Goal: Task Accomplishment & Management: Manage account settings

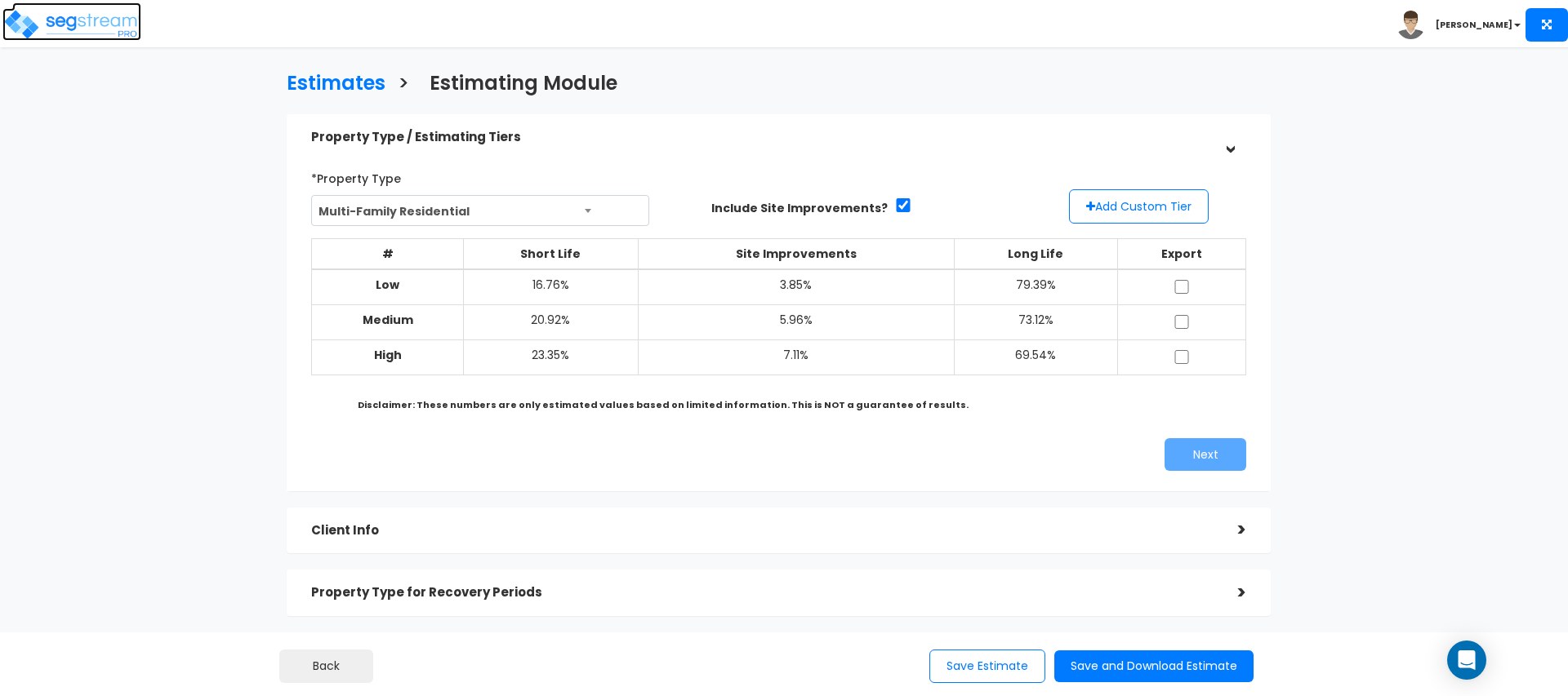
click at [68, 31] on img at bounding box center [72, 24] width 139 height 32
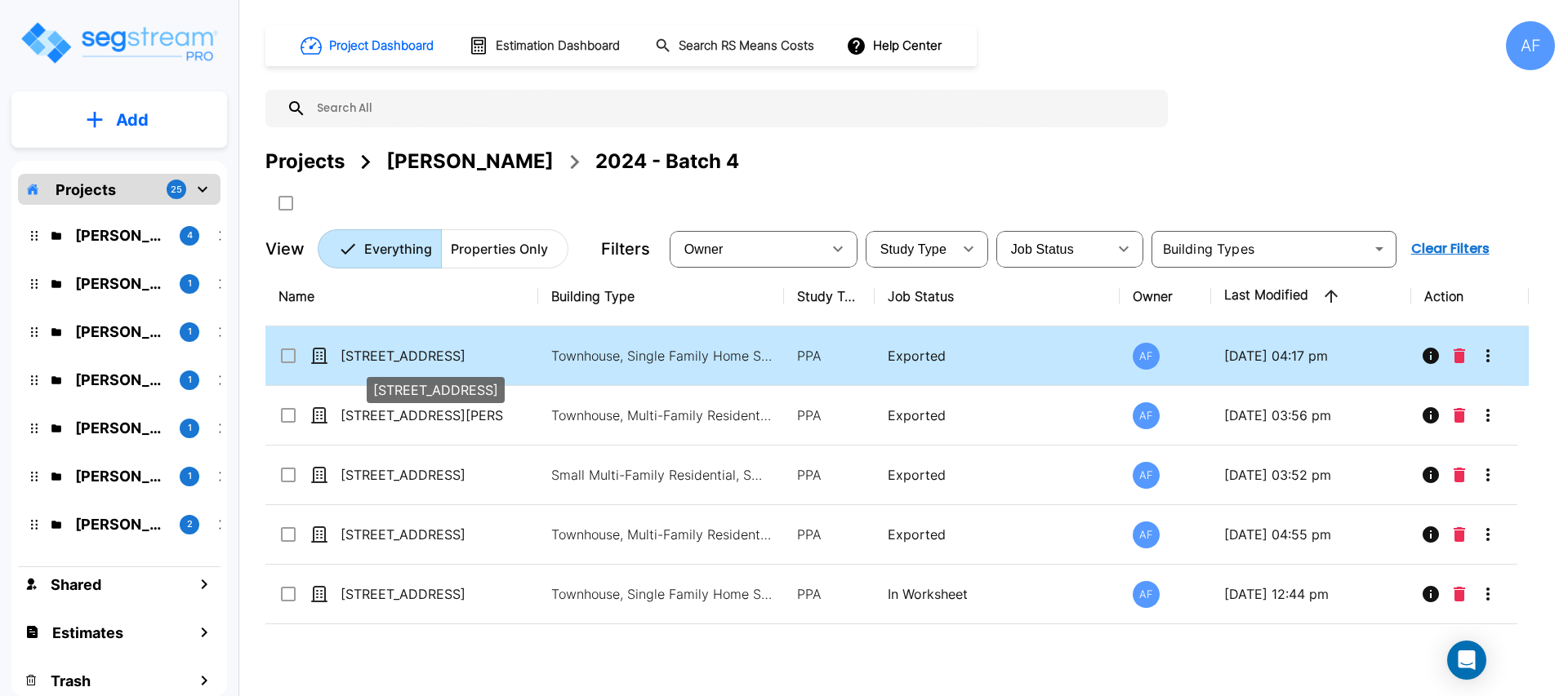
click at [399, 352] on p "[STREET_ADDRESS]" at bounding box center [422, 356] width 163 height 20
checkbox input "true"
click at [399, 352] on p "[STREET_ADDRESS]" at bounding box center [422, 356] width 163 height 20
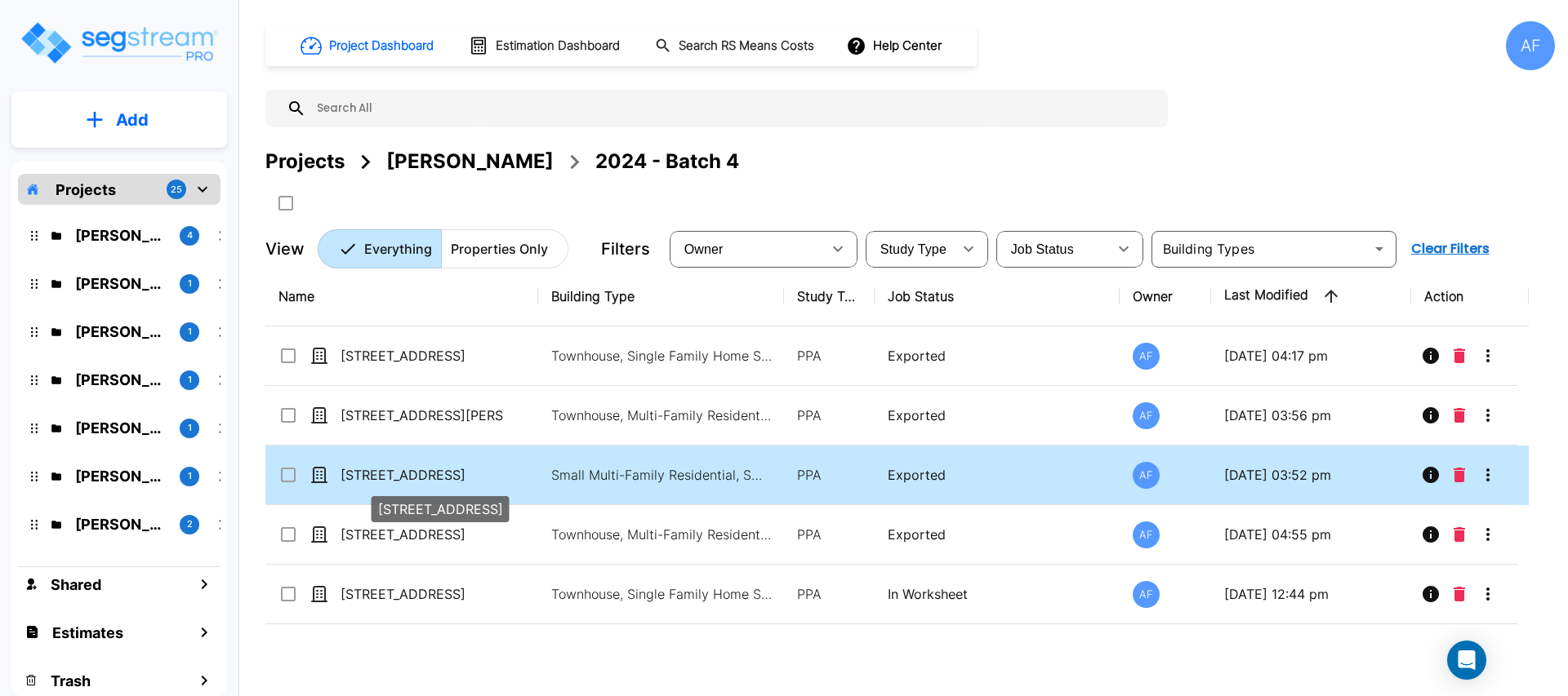
click at [499, 475] on p "6018 24th Ave" at bounding box center [422, 475] width 163 height 20
click at [499, 475] on p "[STREET_ADDRESS]" at bounding box center [422, 475] width 163 height 20
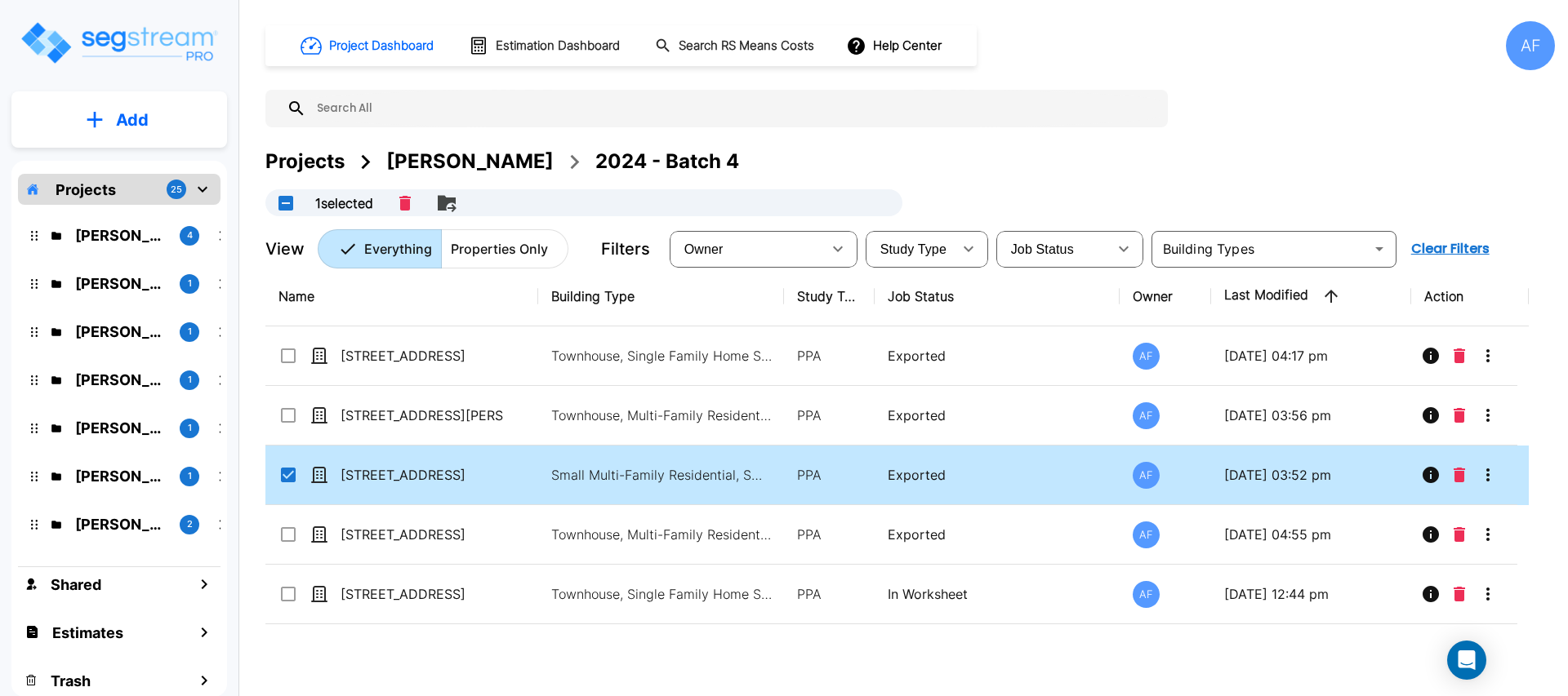
click at [518, 468] on div "[STREET_ADDRESS]" at bounding box center [400, 475] width 245 height 20
checkbox input "false"
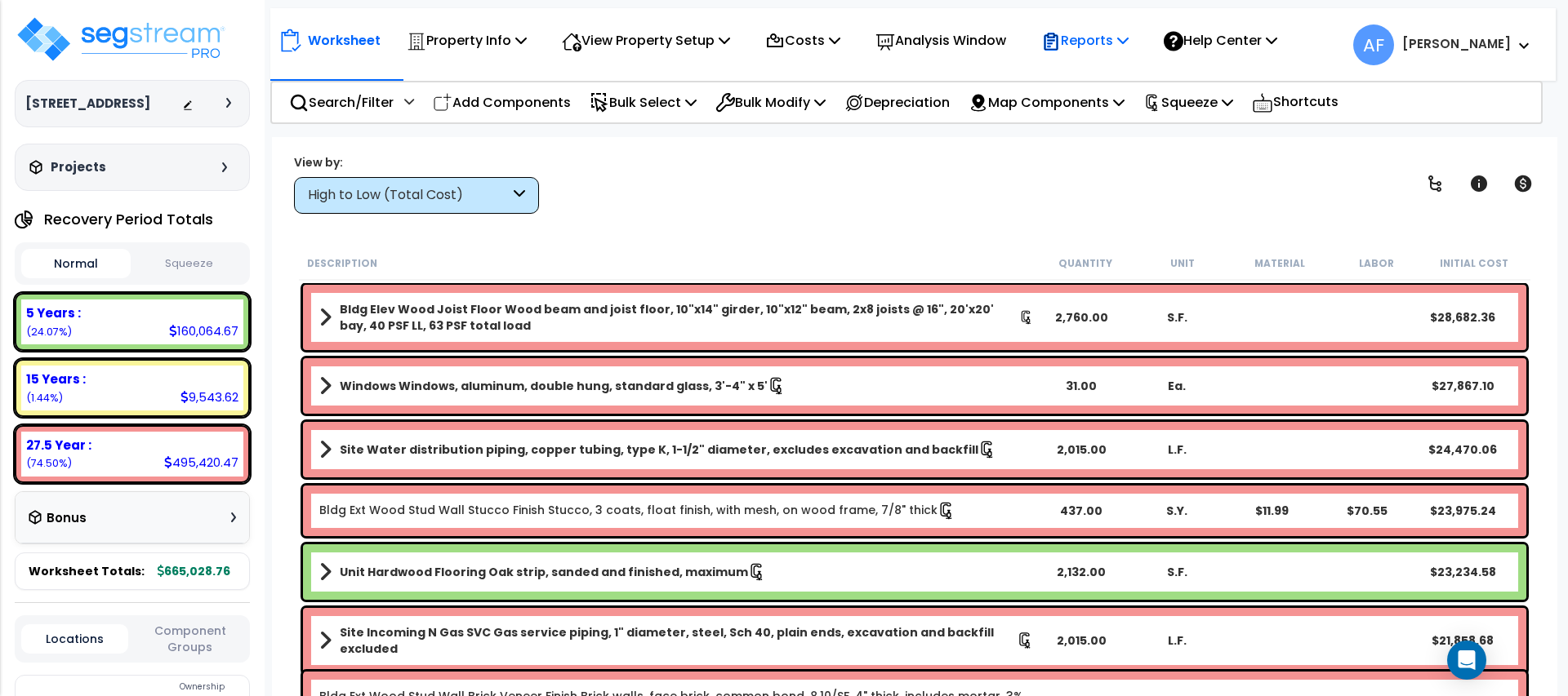
click at [1105, 45] on p "Reports" at bounding box center [1084, 40] width 87 height 22
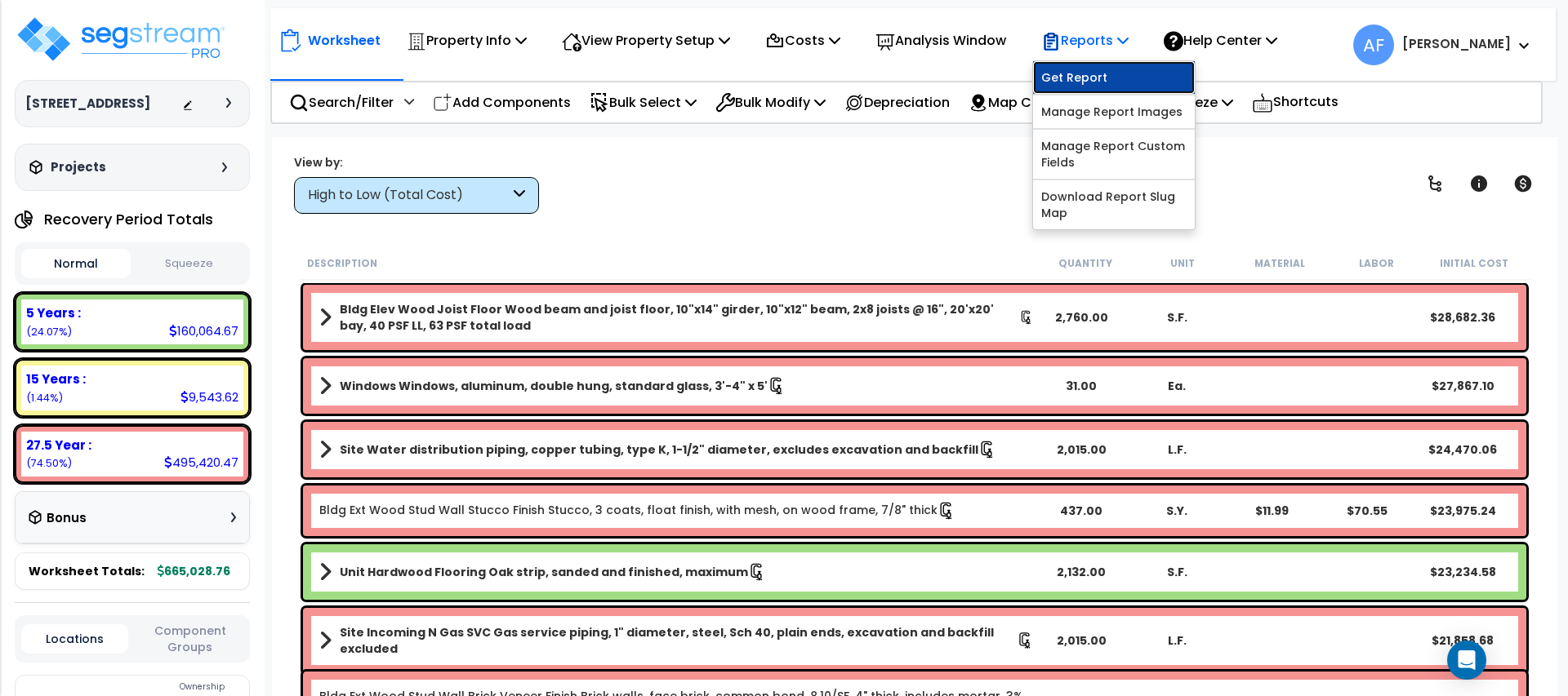
click at [1108, 79] on link "Get Report" at bounding box center [1114, 77] width 162 height 32
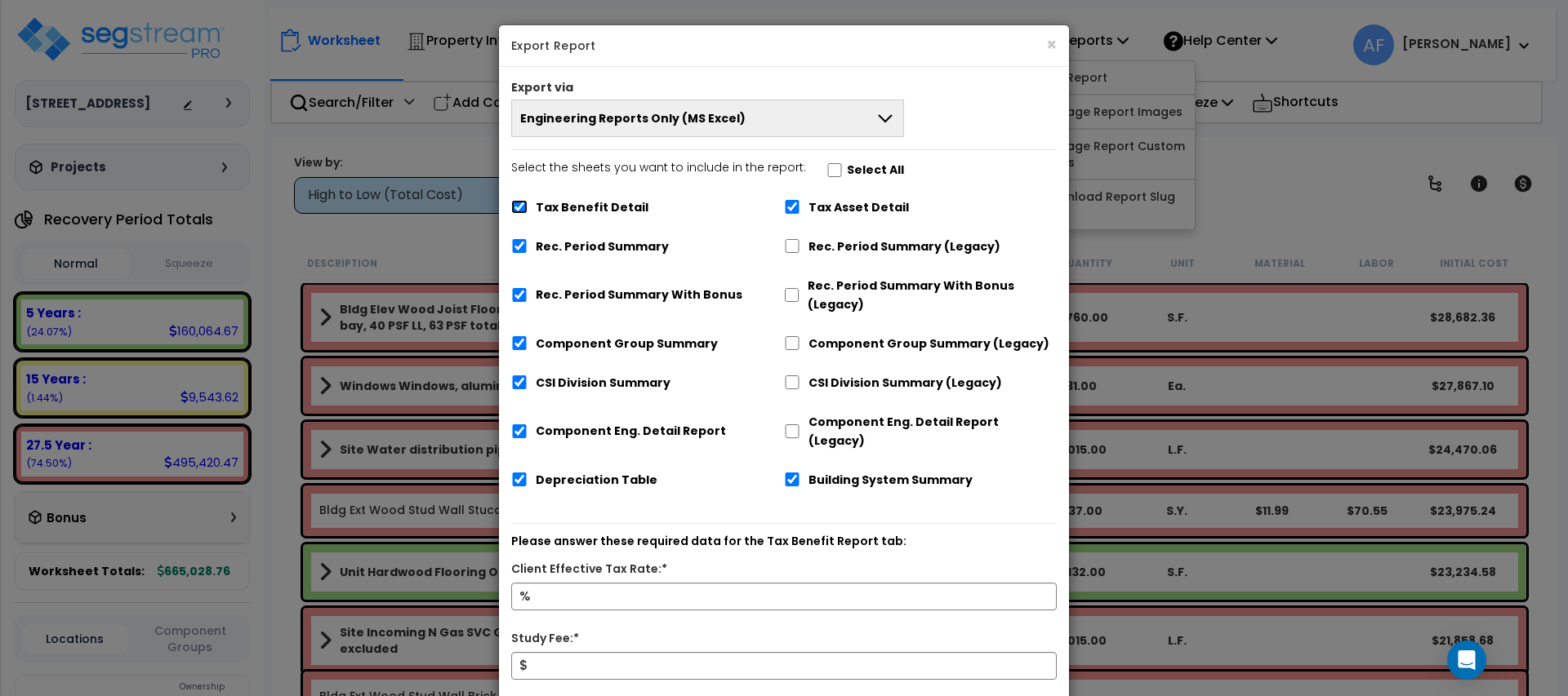
click at [516, 205] on input "Tax Benefit Detail" at bounding box center [520, 206] width 16 height 13
checkbox input "false"
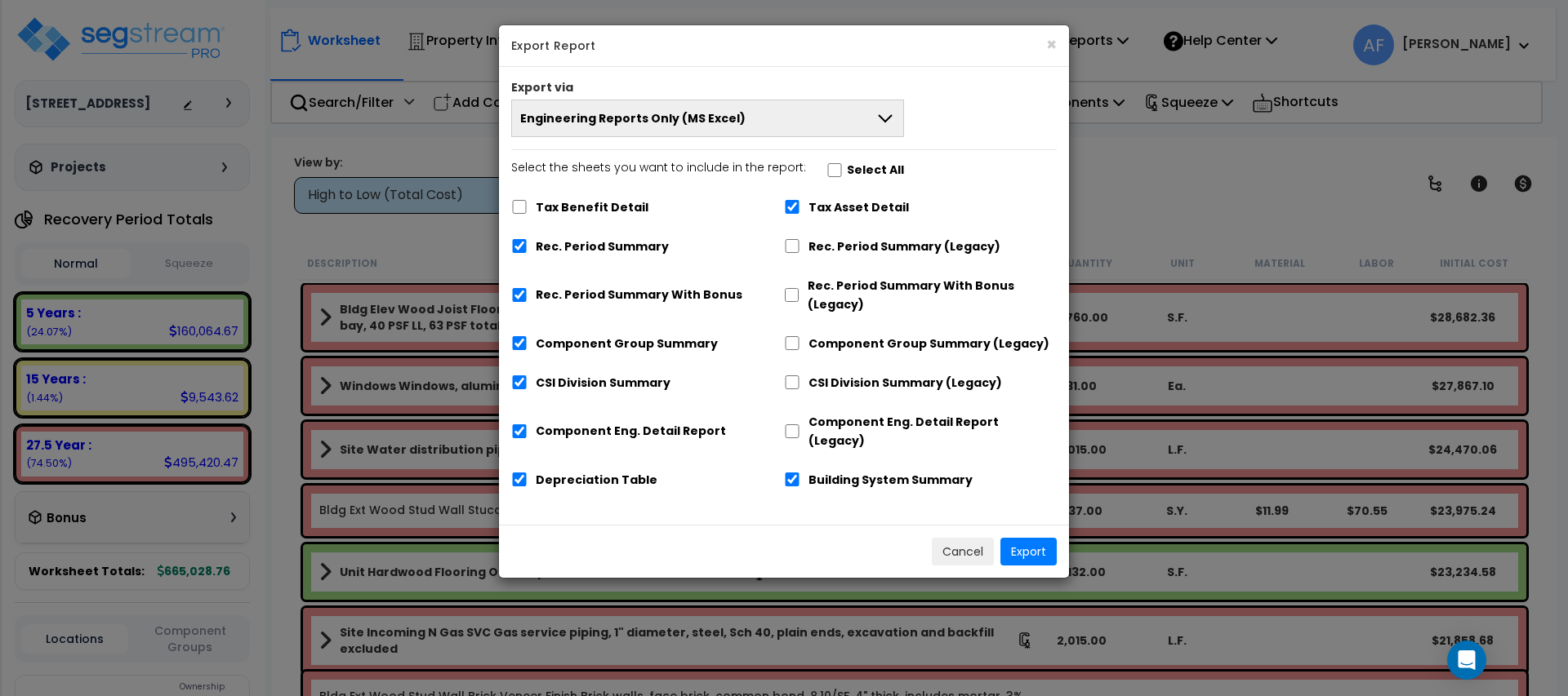
click at [633, 126] on span "Engineering Reports Only (MS Excel)" at bounding box center [633, 118] width 225 height 16
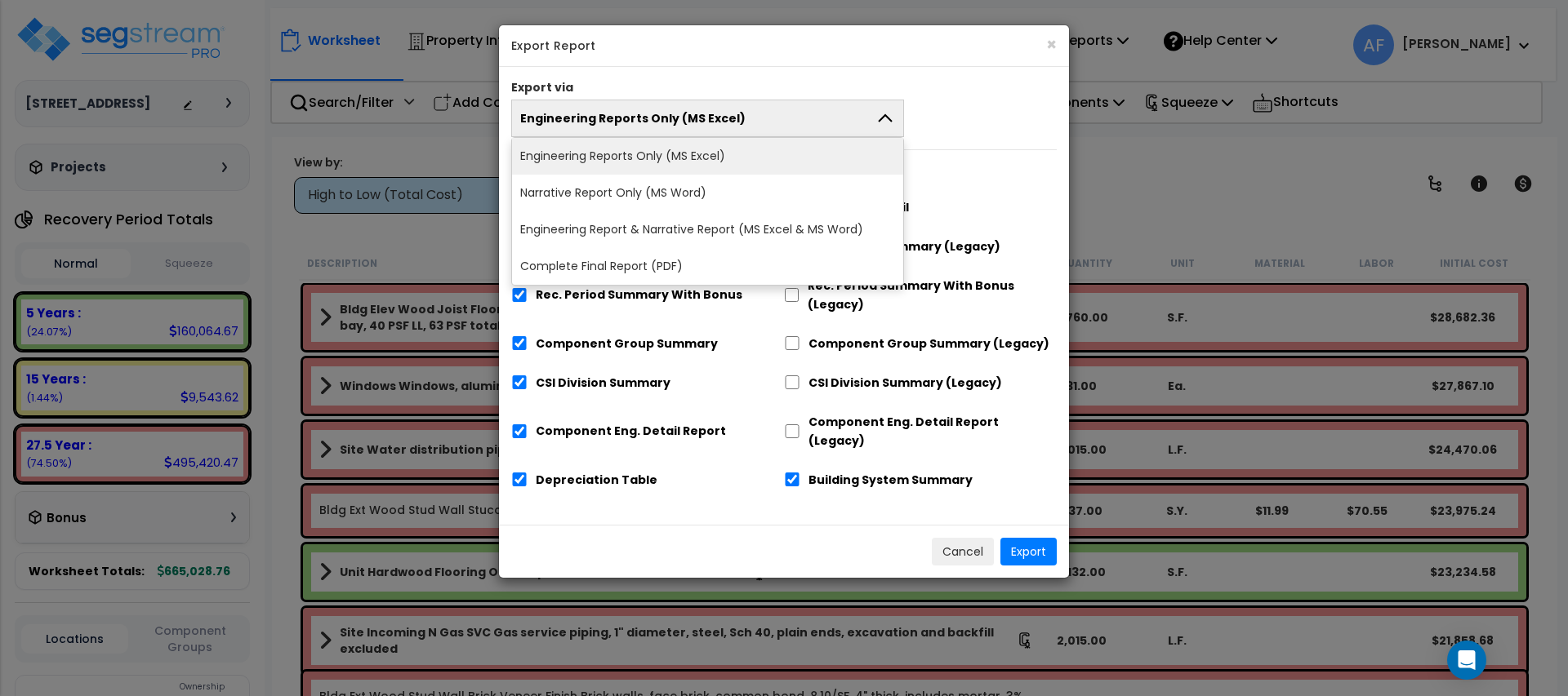
click at [610, 153] on li "Engineering Reports Only (MS Excel)" at bounding box center [707, 156] width 391 height 37
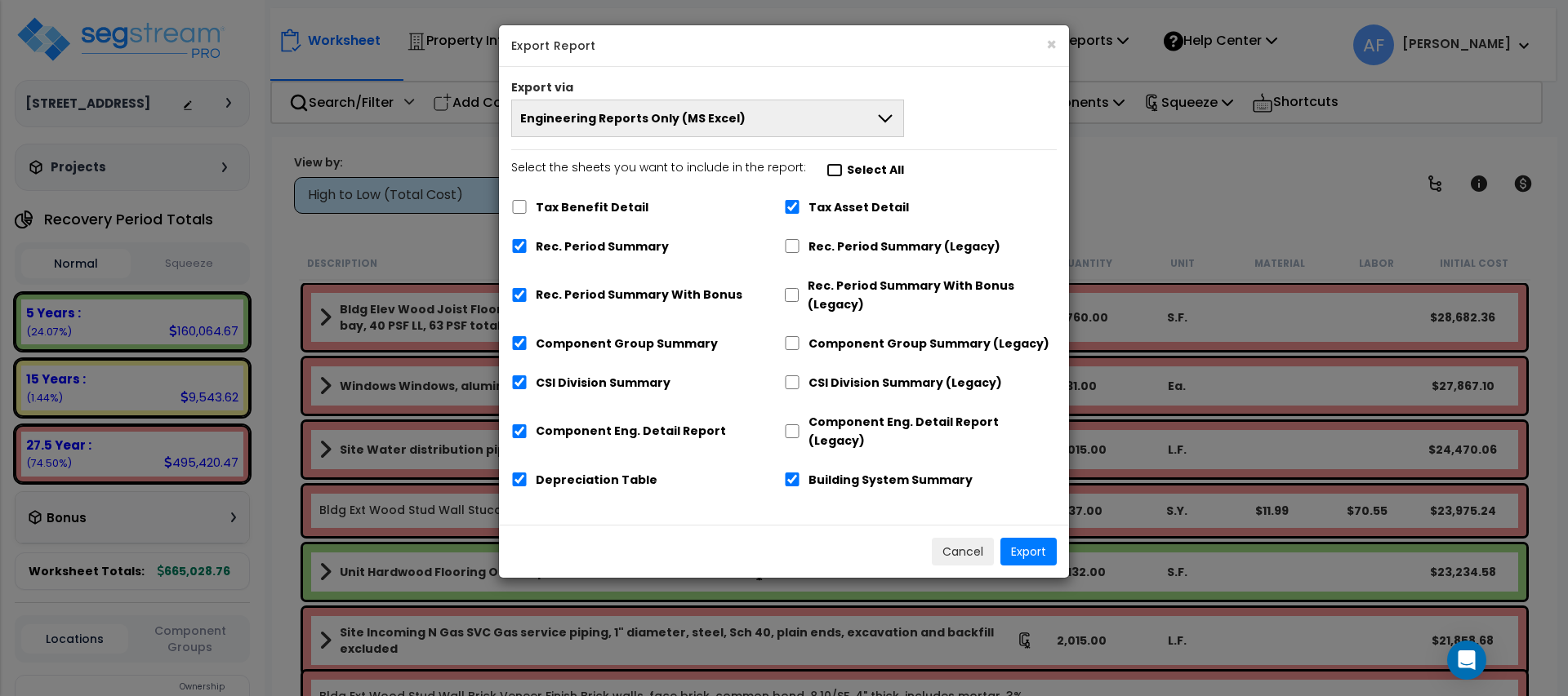
click at [827, 173] on input "Select the sheets you want to include in the report: Select All" at bounding box center [835, 170] width 16 height 13
checkbox input "true"
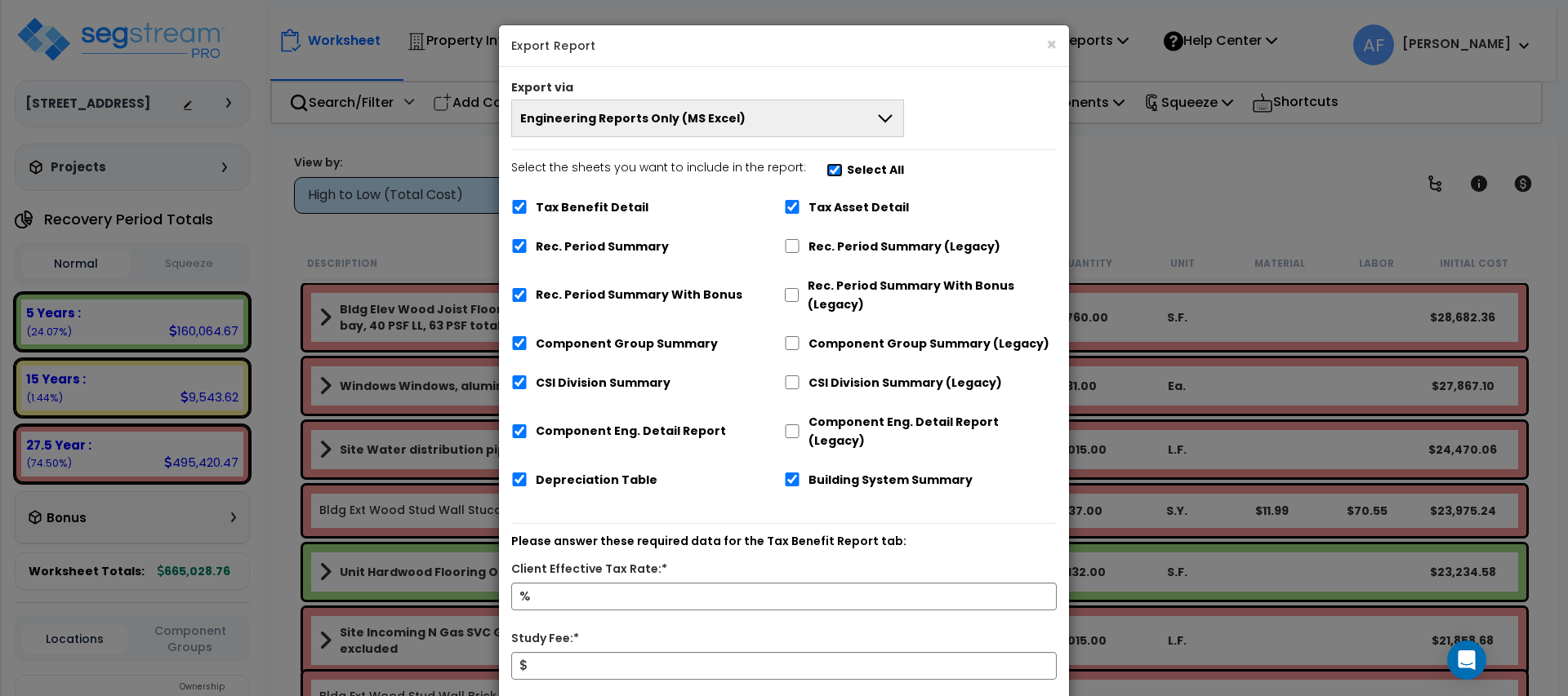
click at [828, 167] on input "Select the sheets you want to include in the report: Select All" at bounding box center [835, 170] width 16 height 13
checkbox input "false"
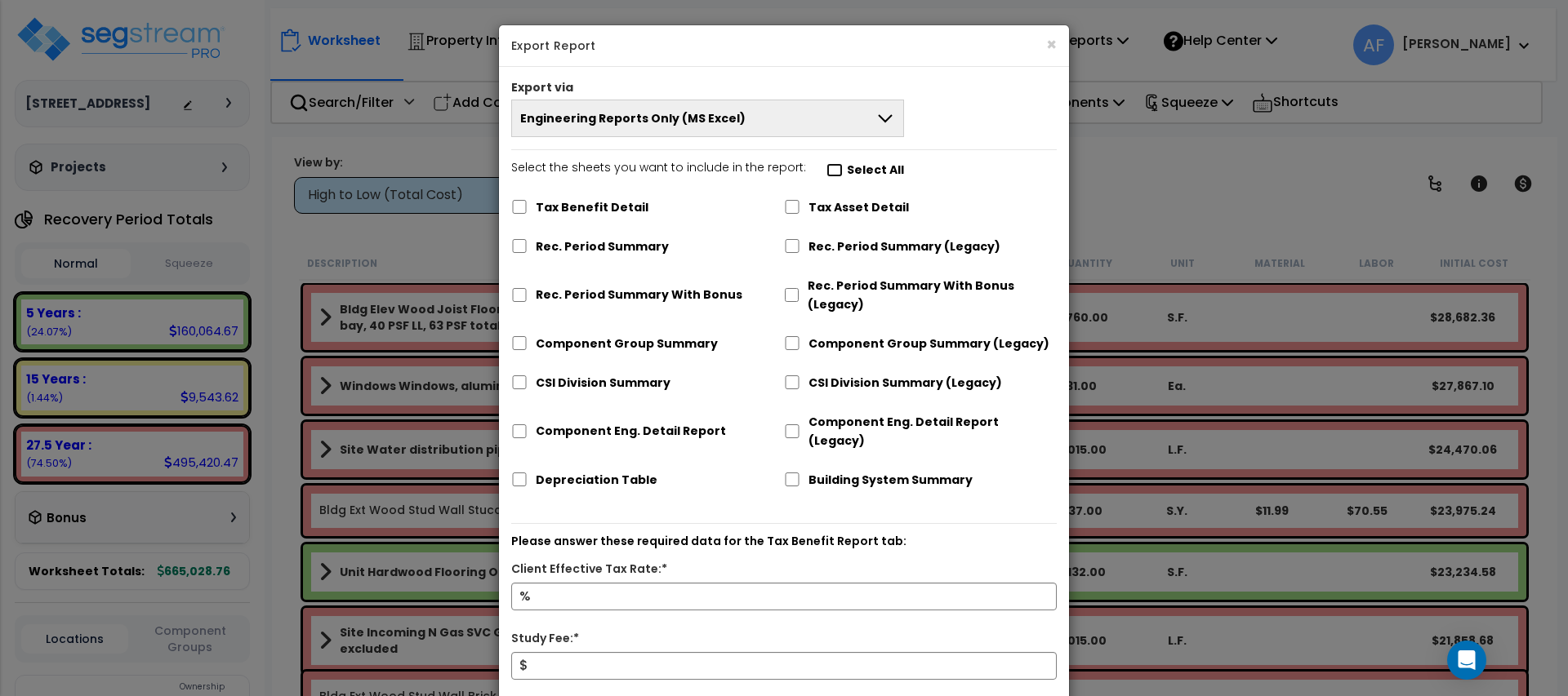
checkbox input "false"
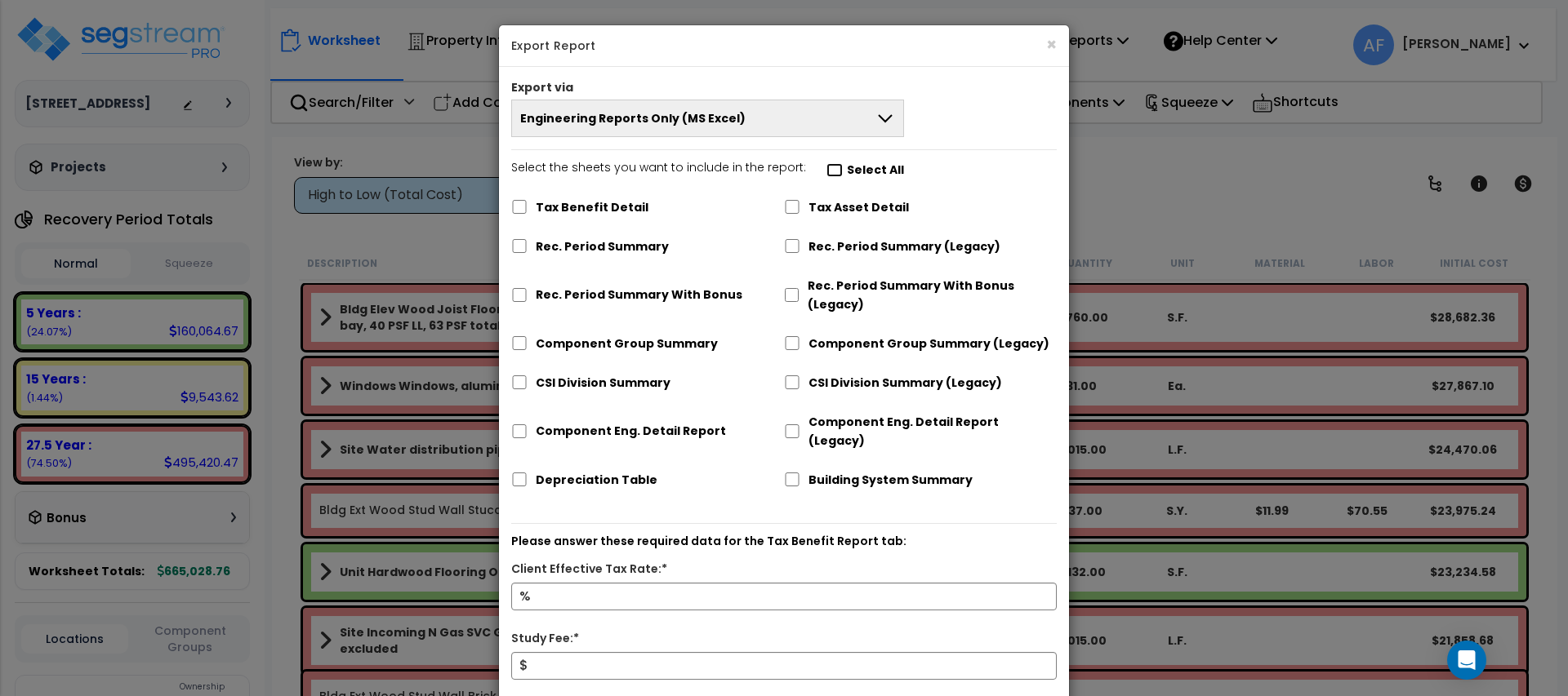
checkbox input "false"
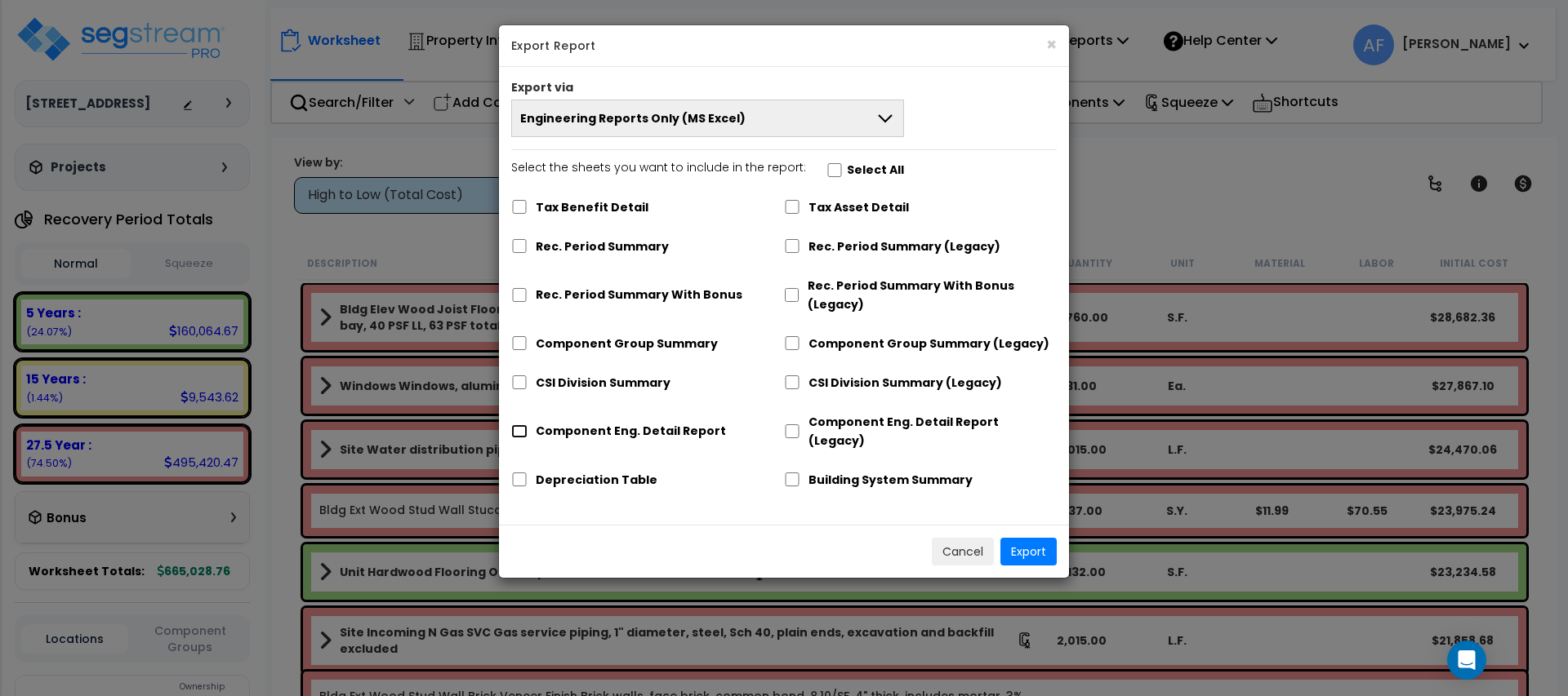
click at [519, 429] on input "Component Eng. Detail Report" at bounding box center [520, 431] width 16 height 13
checkbox input "true"
click at [1032, 538] on button "Export" at bounding box center [1028, 552] width 57 height 28
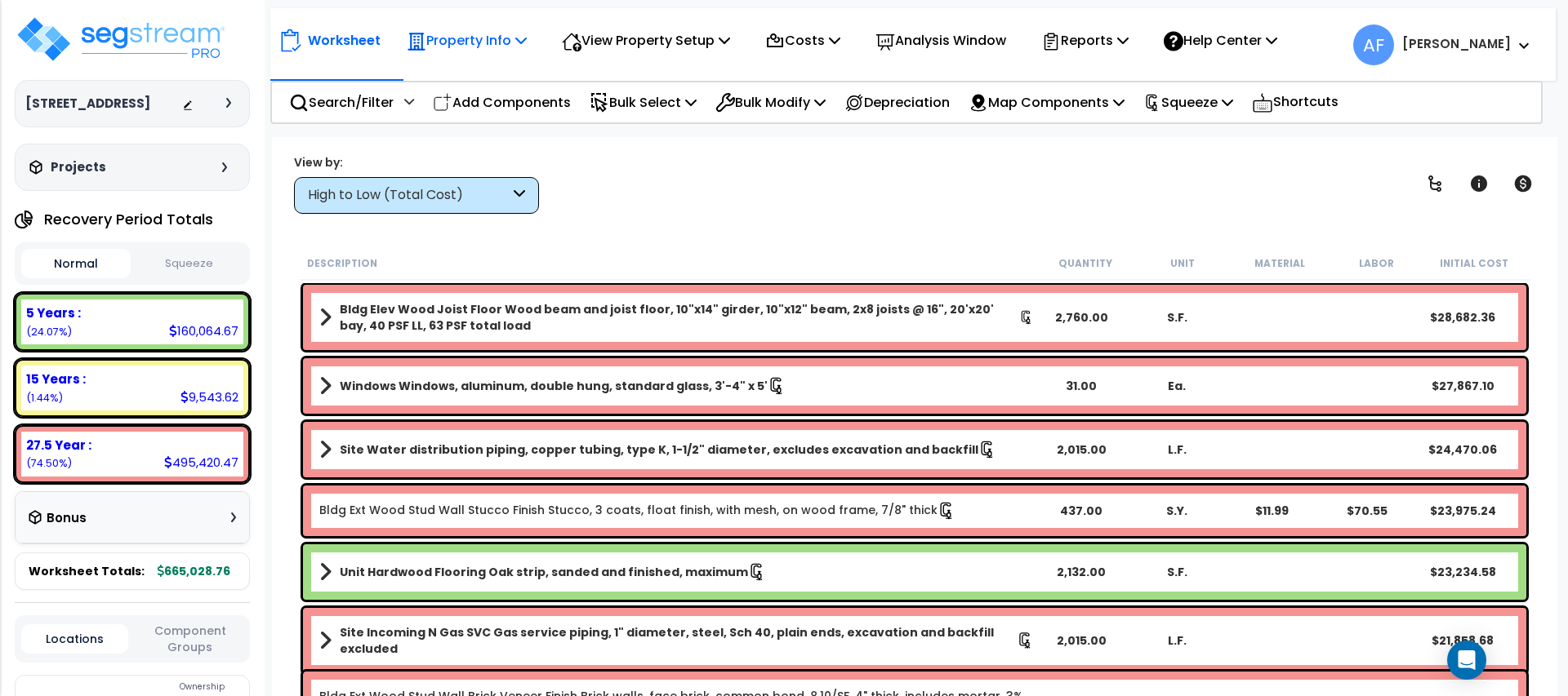
click at [498, 39] on p "Property Info" at bounding box center [467, 40] width 120 height 22
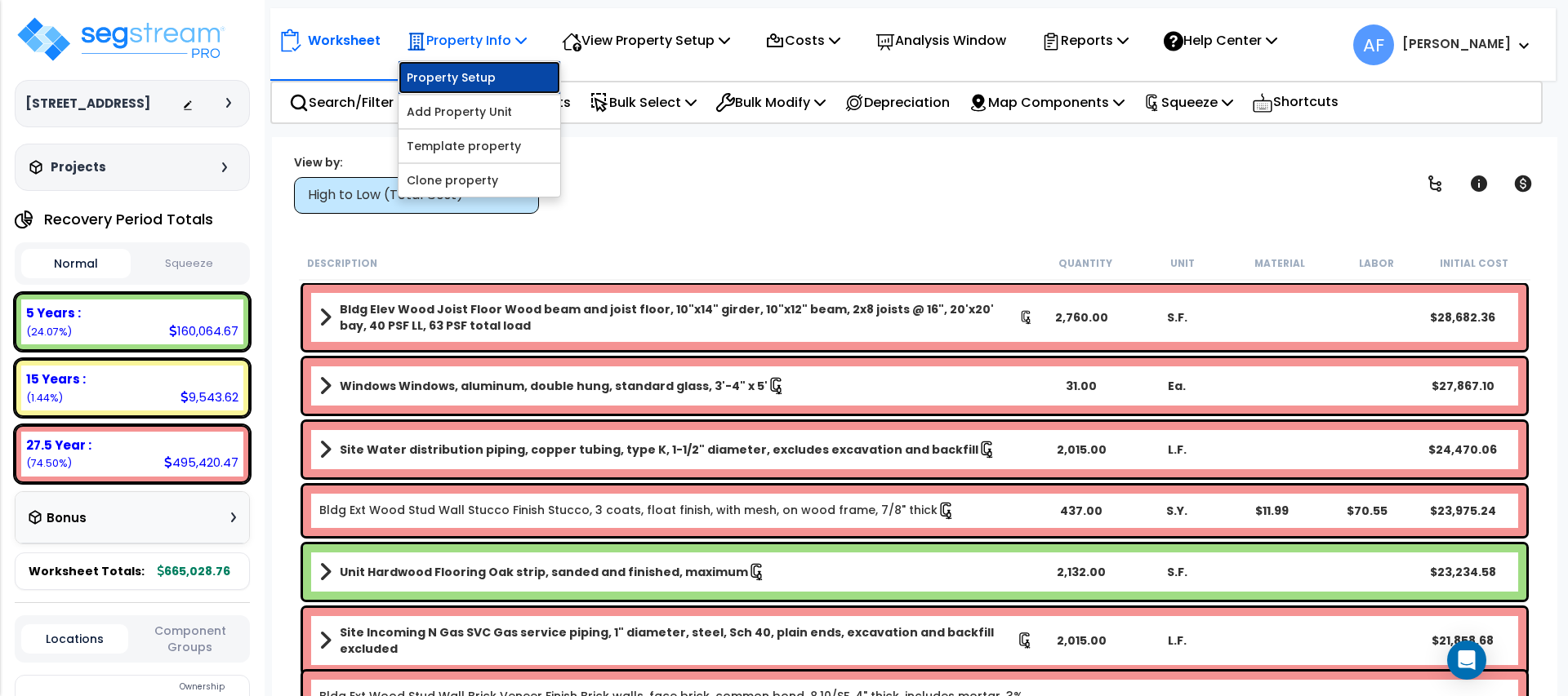
click at [494, 74] on link "Property Setup" at bounding box center [479, 77] width 162 height 32
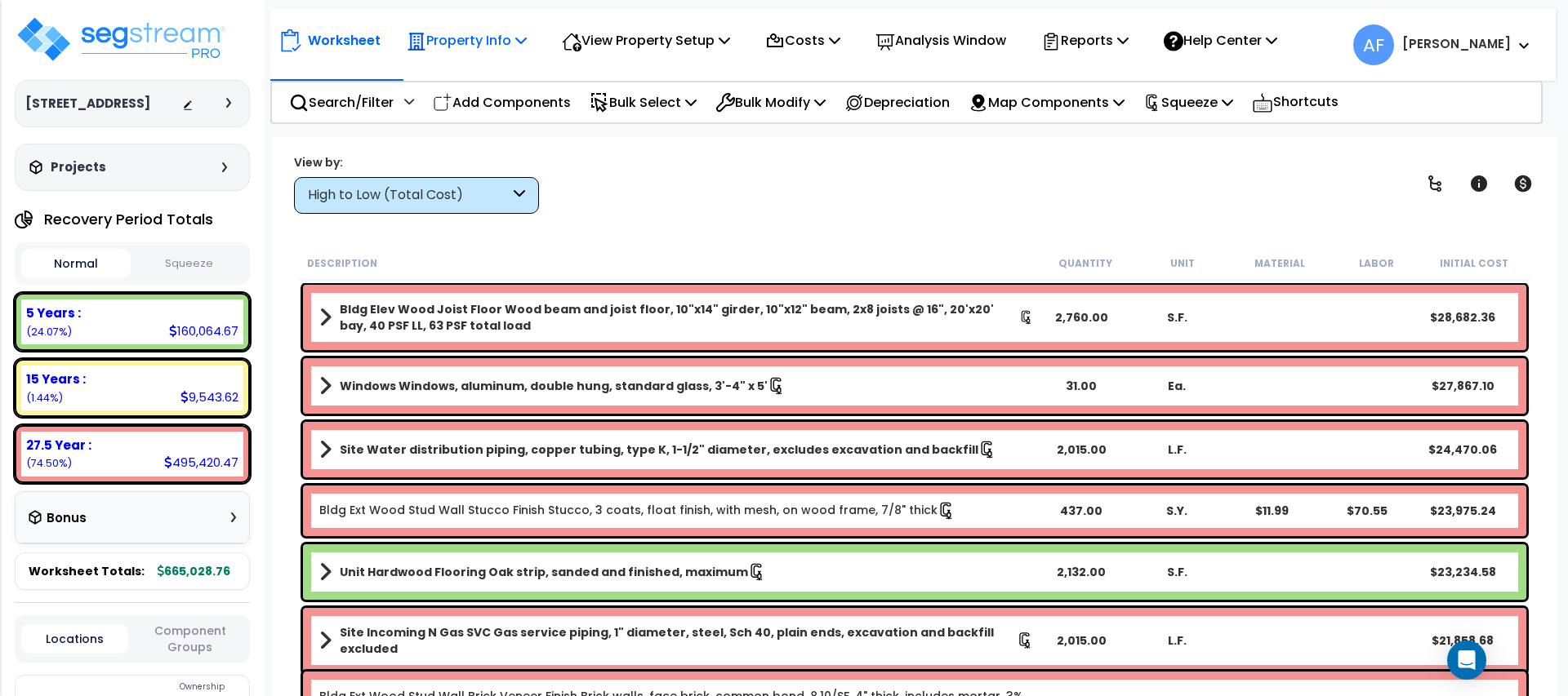
click at [510, 49] on p "Property Info" at bounding box center [467, 40] width 120 height 22
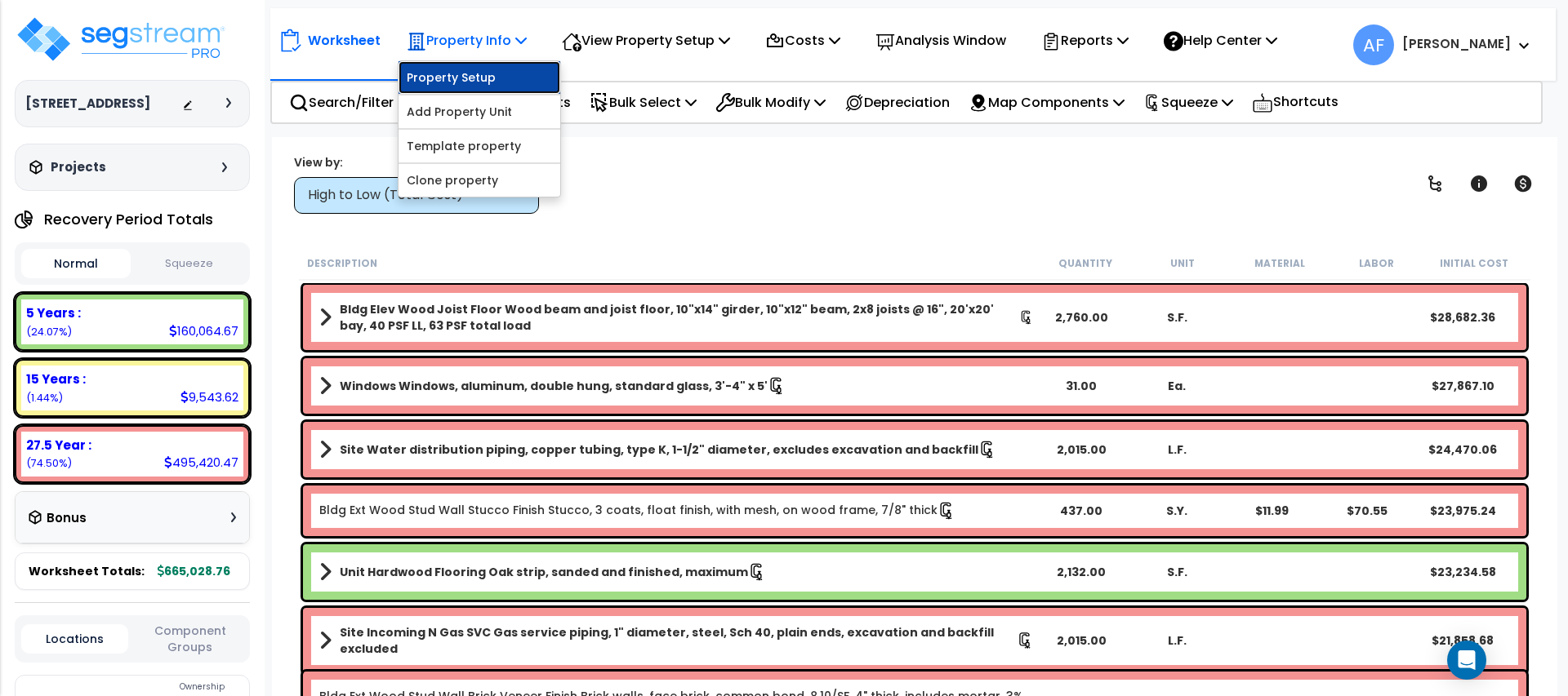
click at [511, 71] on link "Property Setup" at bounding box center [479, 77] width 162 height 32
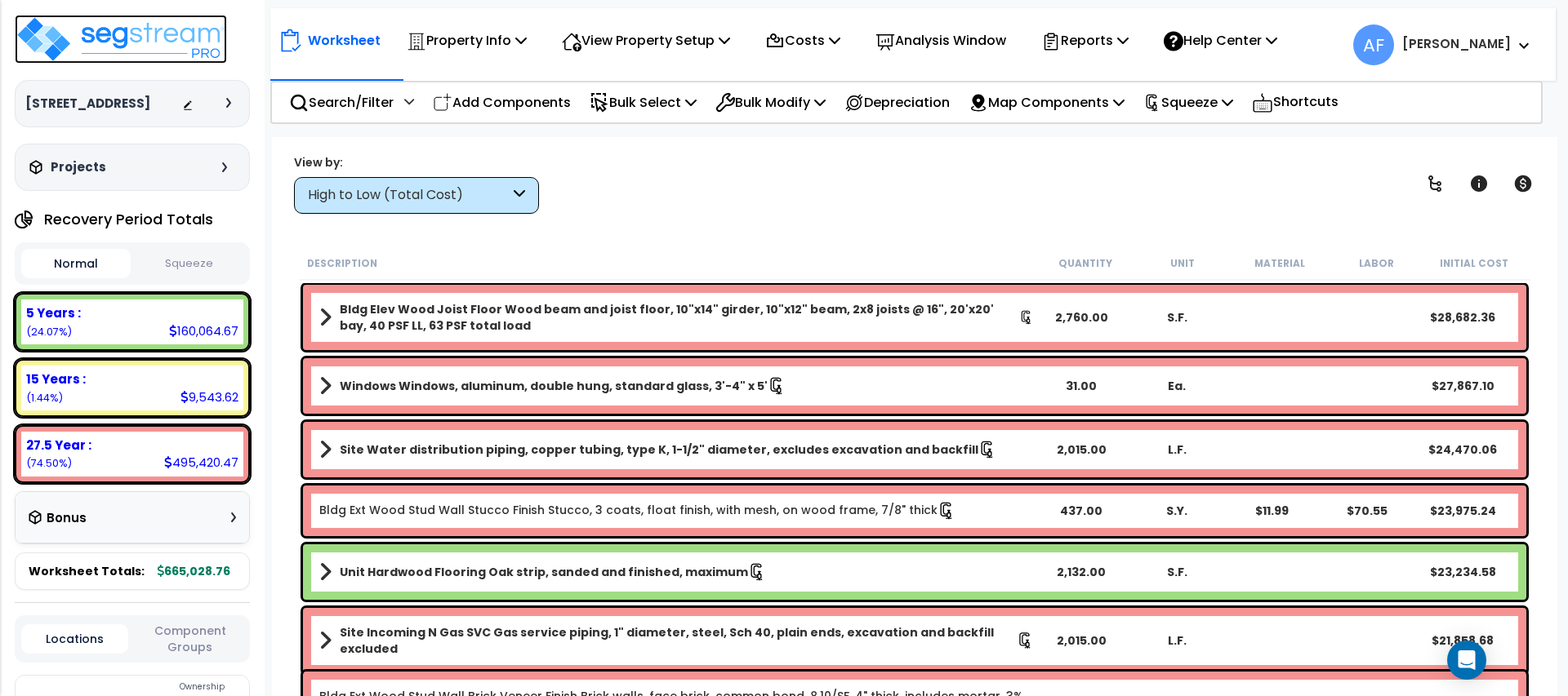
click at [101, 31] on img at bounding box center [120, 39] width 213 height 49
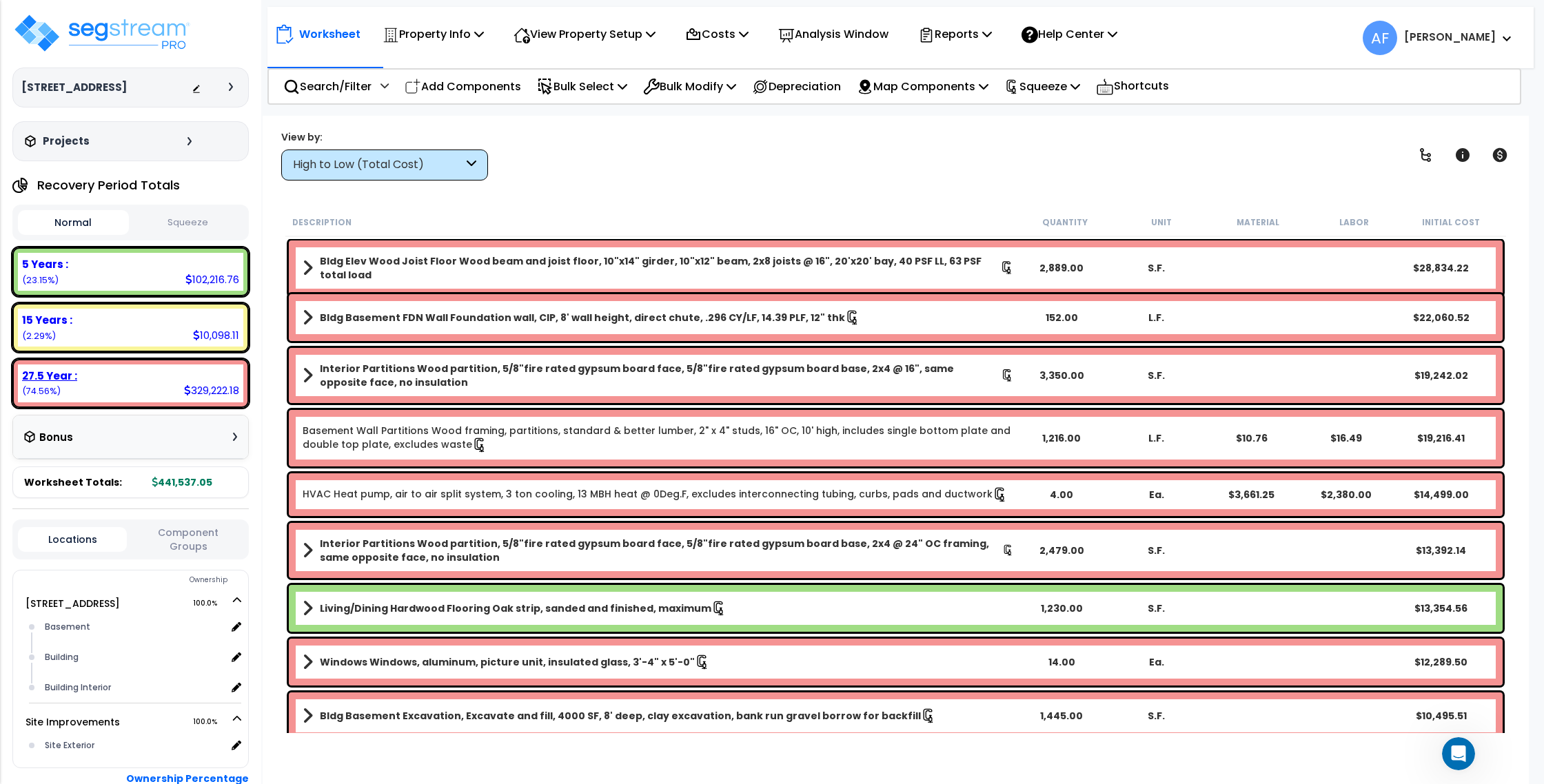
scroll to position [515, 0]
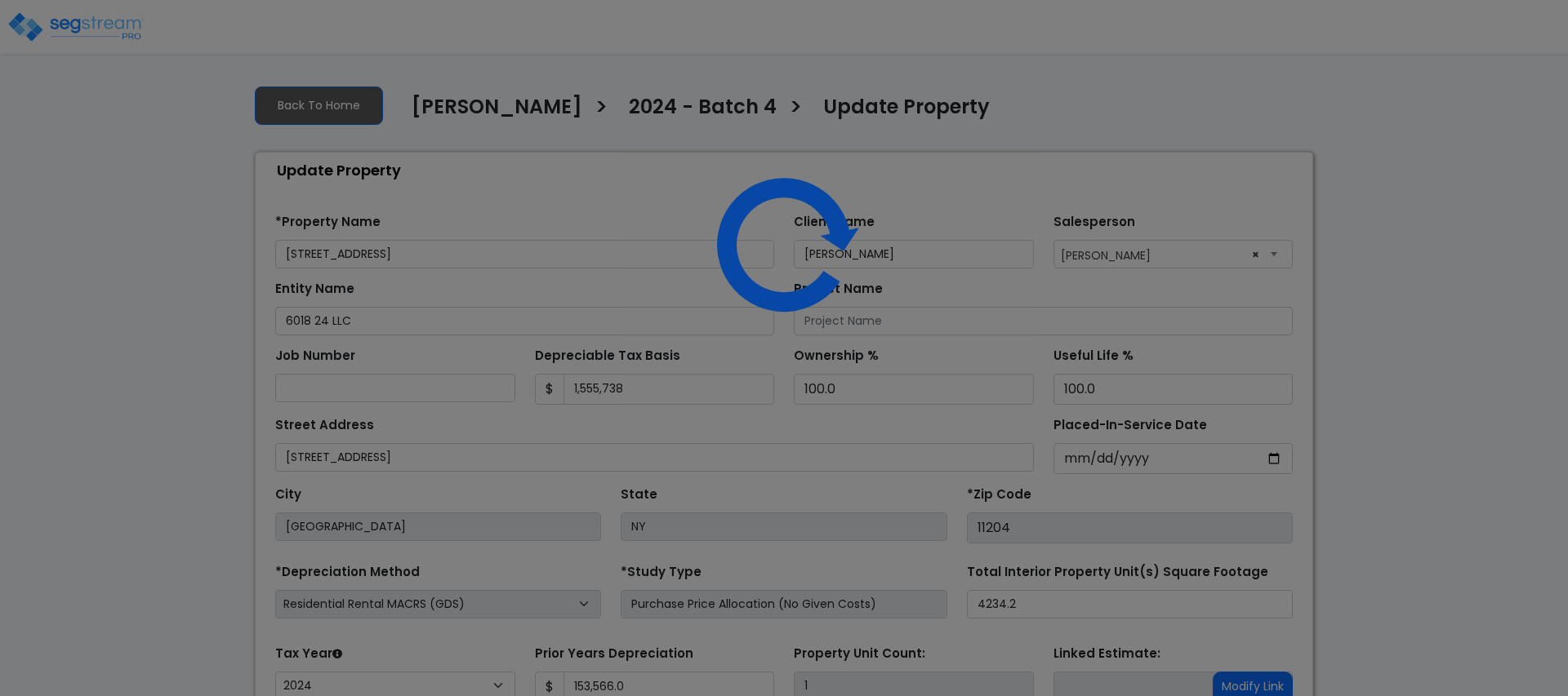
select select "2024"
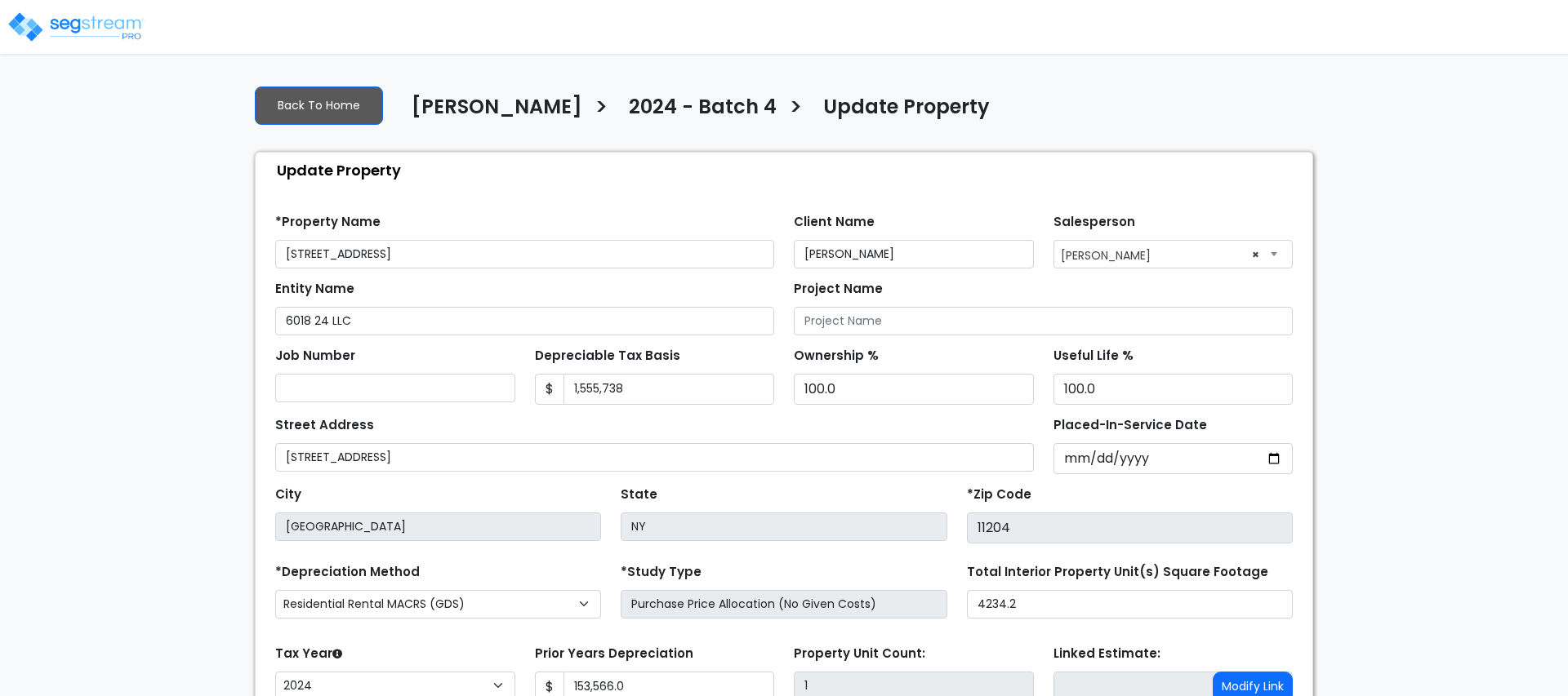
select select "2024"
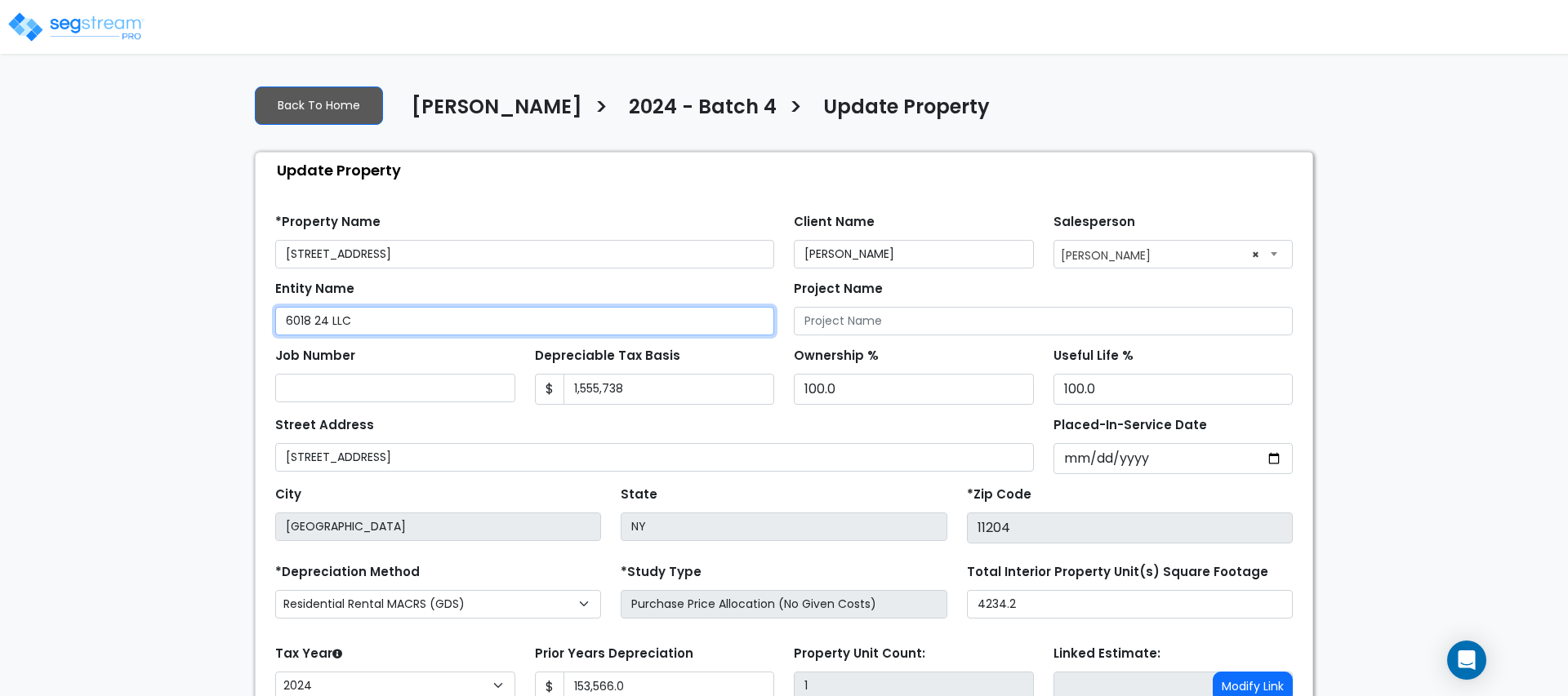
click at [333, 325] on input "6018 24 LLC" at bounding box center [525, 321] width 499 height 29
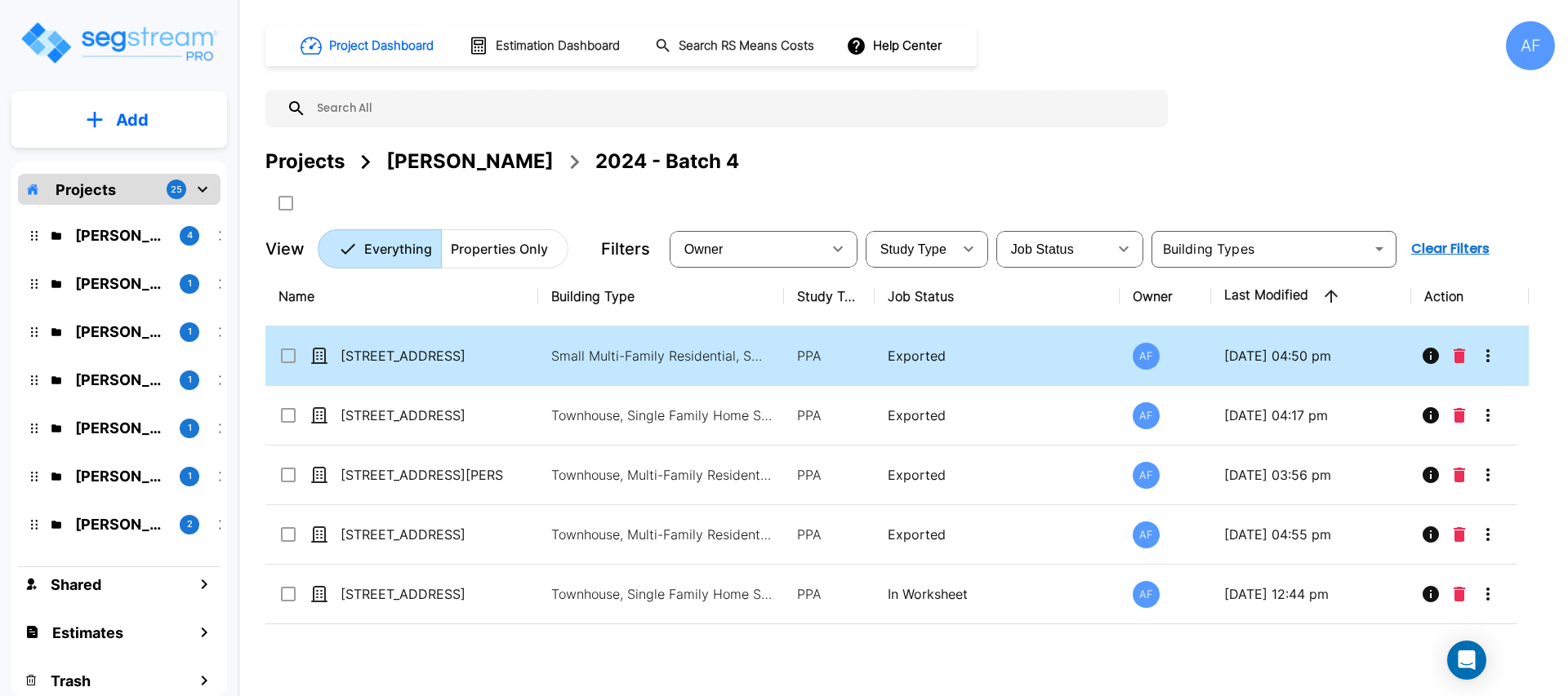
click at [381, 348] on p "[STREET_ADDRESS]" at bounding box center [422, 356] width 163 height 20
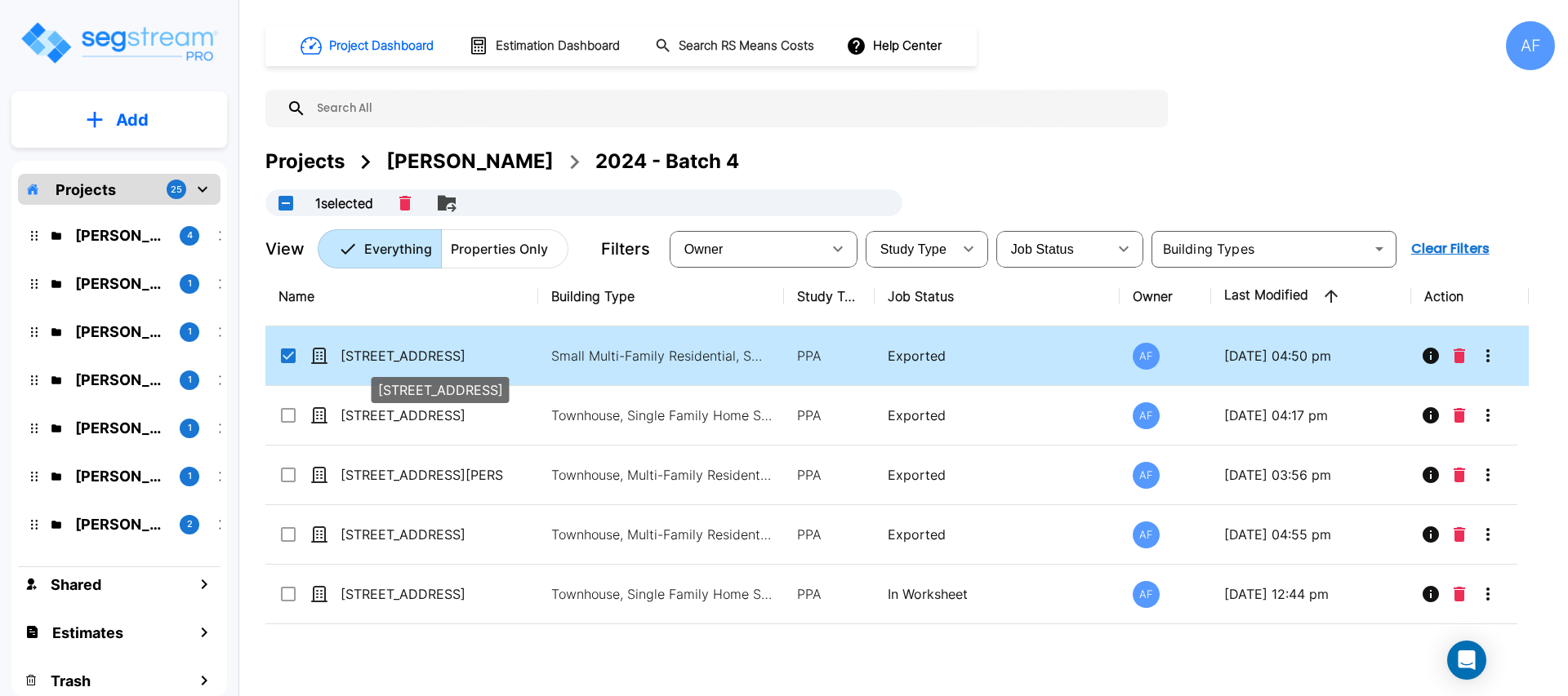
checkbox input "true"
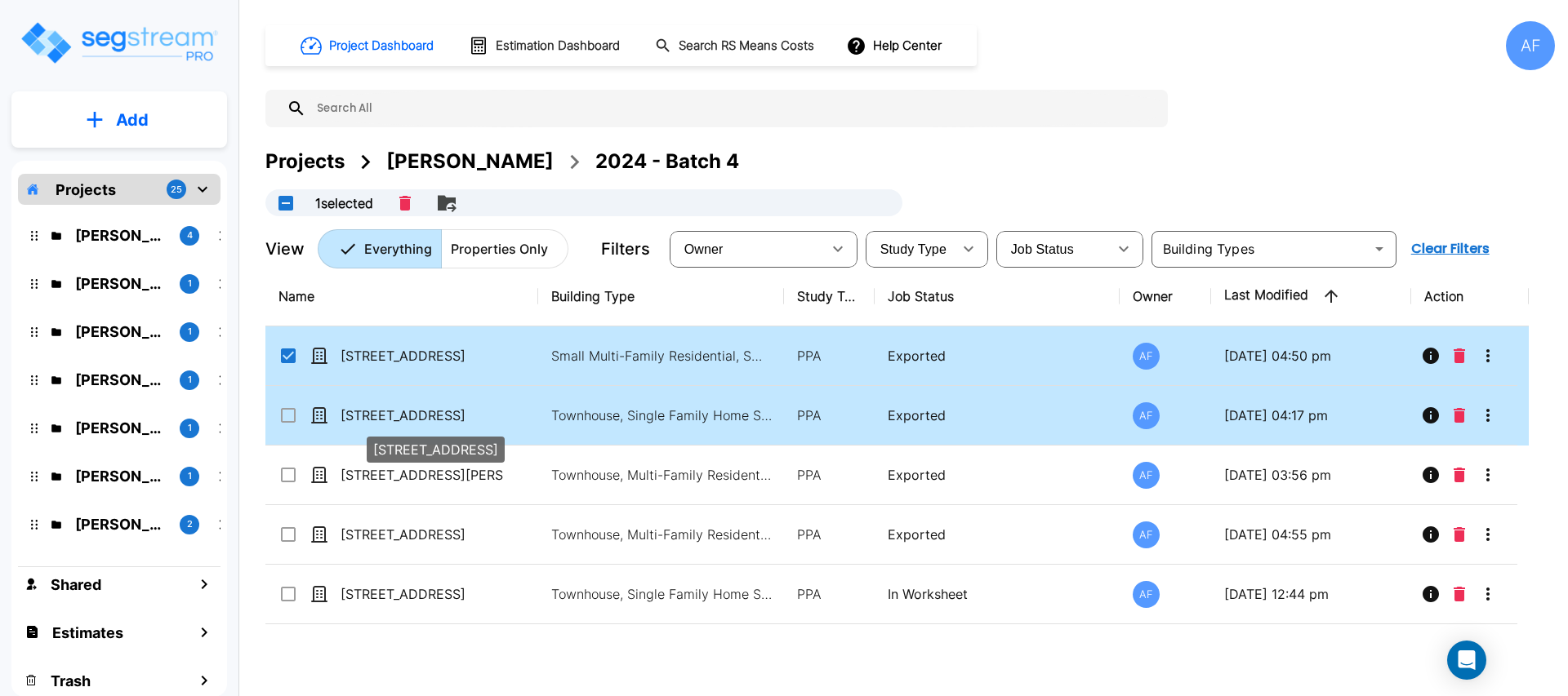
click at [362, 416] on p "[STREET_ADDRESS]" at bounding box center [422, 415] width 163 height 20
checkbox input "true"
click at [362, 416] on p "[STREET_ADDRESS]" at bounding box center [422, 415] width 163 height 20
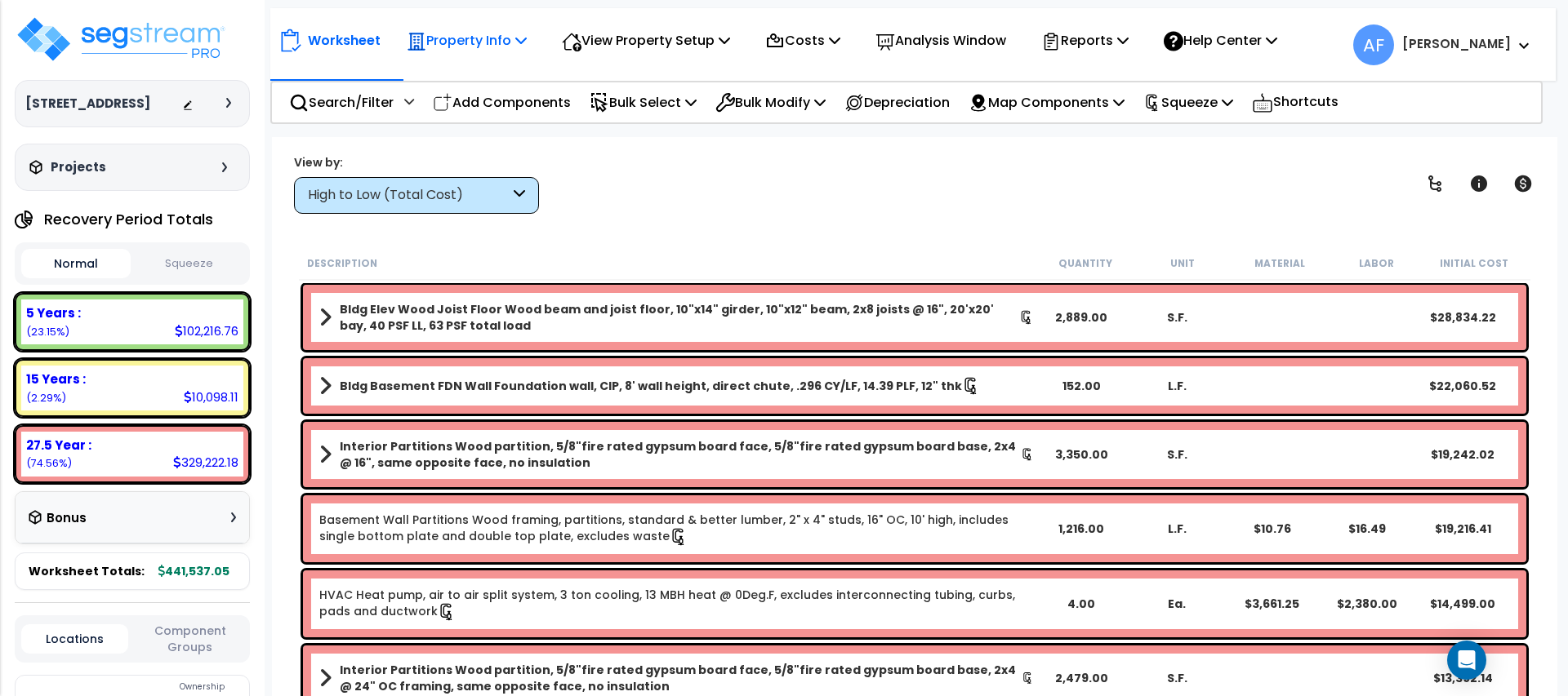
click at [501, 49] on p "Property Info" at bounding box center [467, 40] width 120 height 22
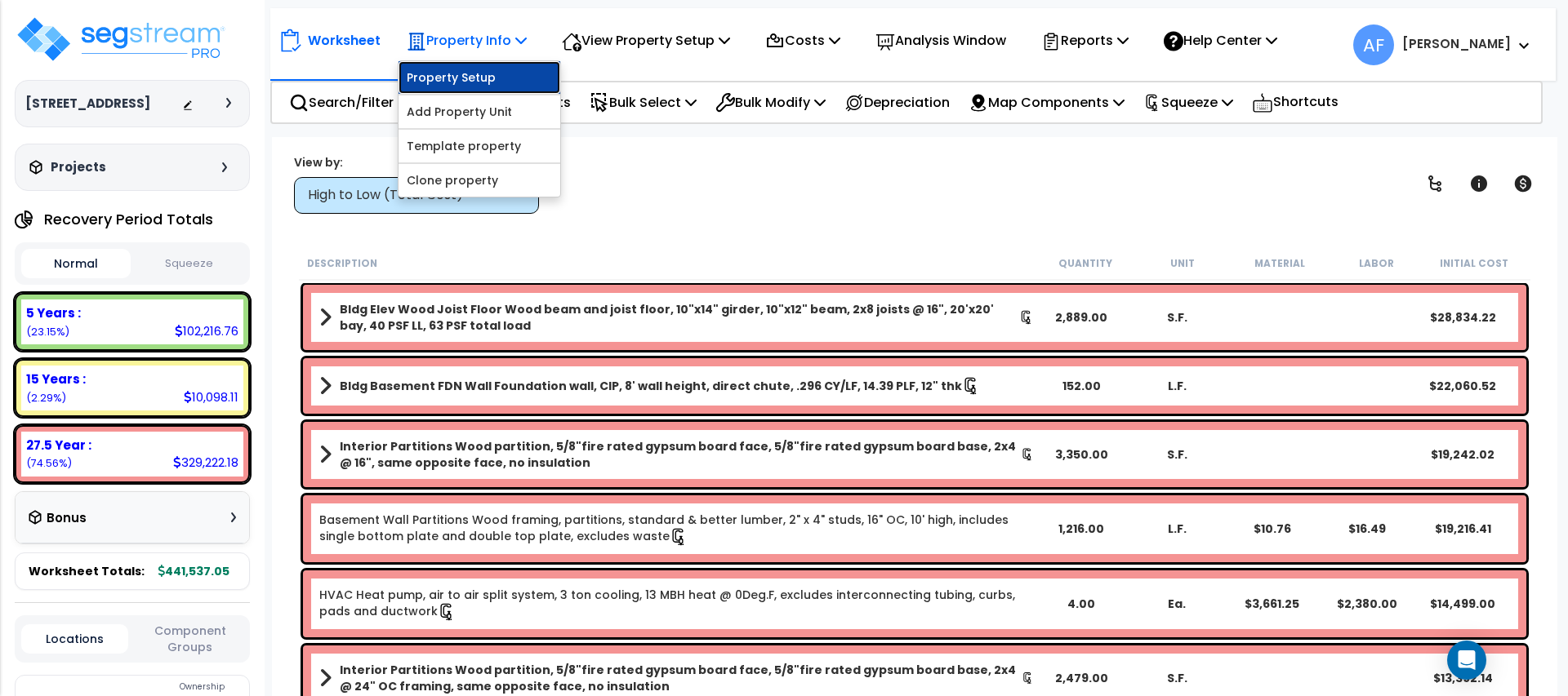
click at [503, 70] on link "Property Setup" at bounding box center [479, 77] width 162 height 32
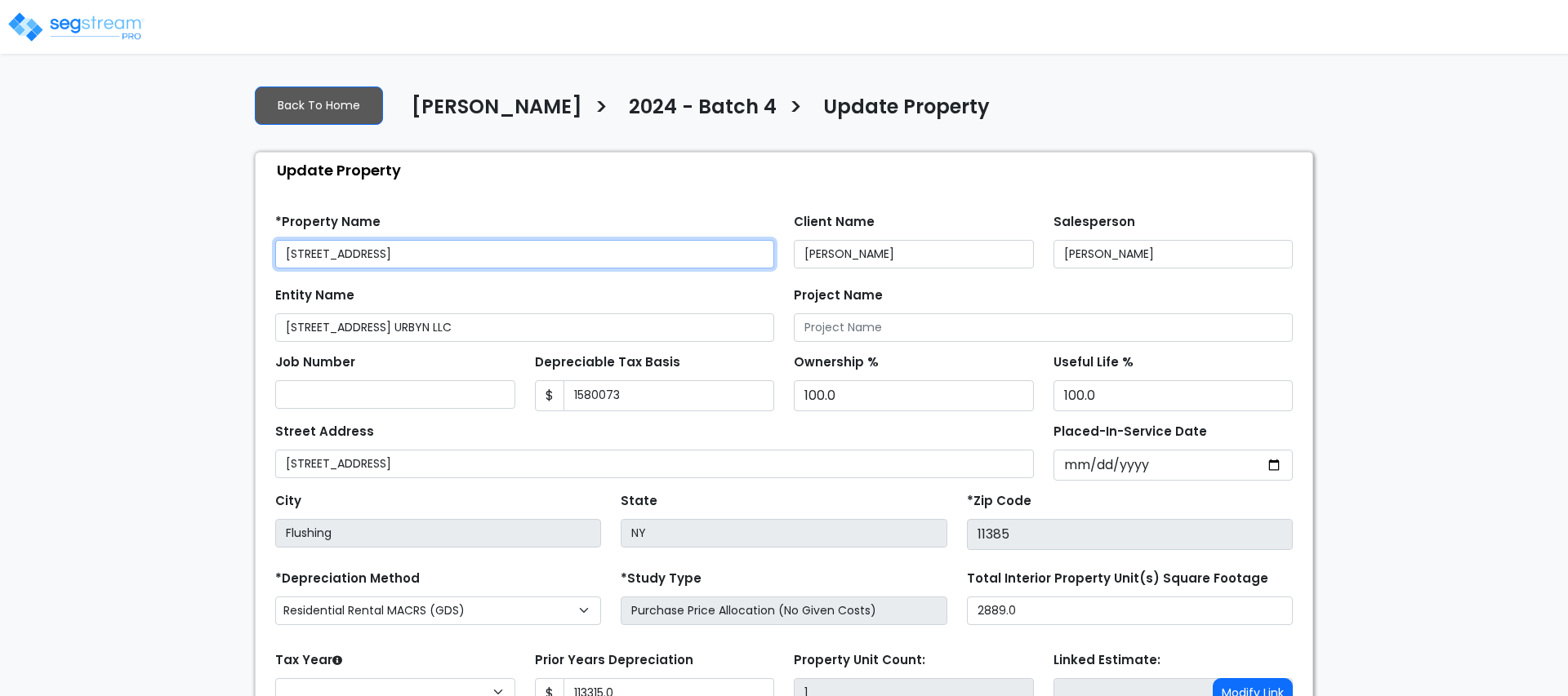
type input "1,580,073"
type input "113,315.0"
select select "2024"
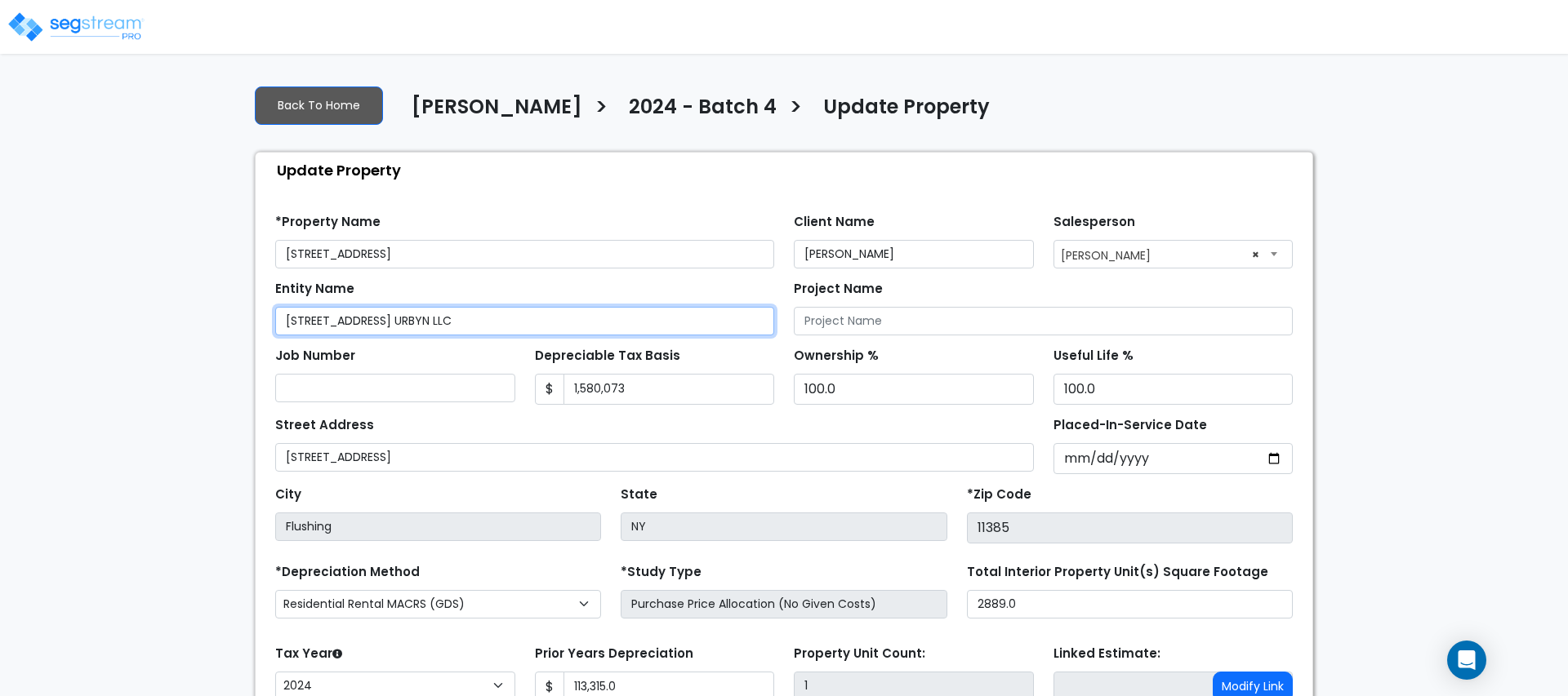
click at [438, 318] on input "[STREET_ADDRESS] URBYN LLC" at bounding box center [525, 321] width 499 height 29
click at [438, 318] on input "64-34 68TH AVE URBYN LLC" at bounding box center [525, 321] width 499 height 29
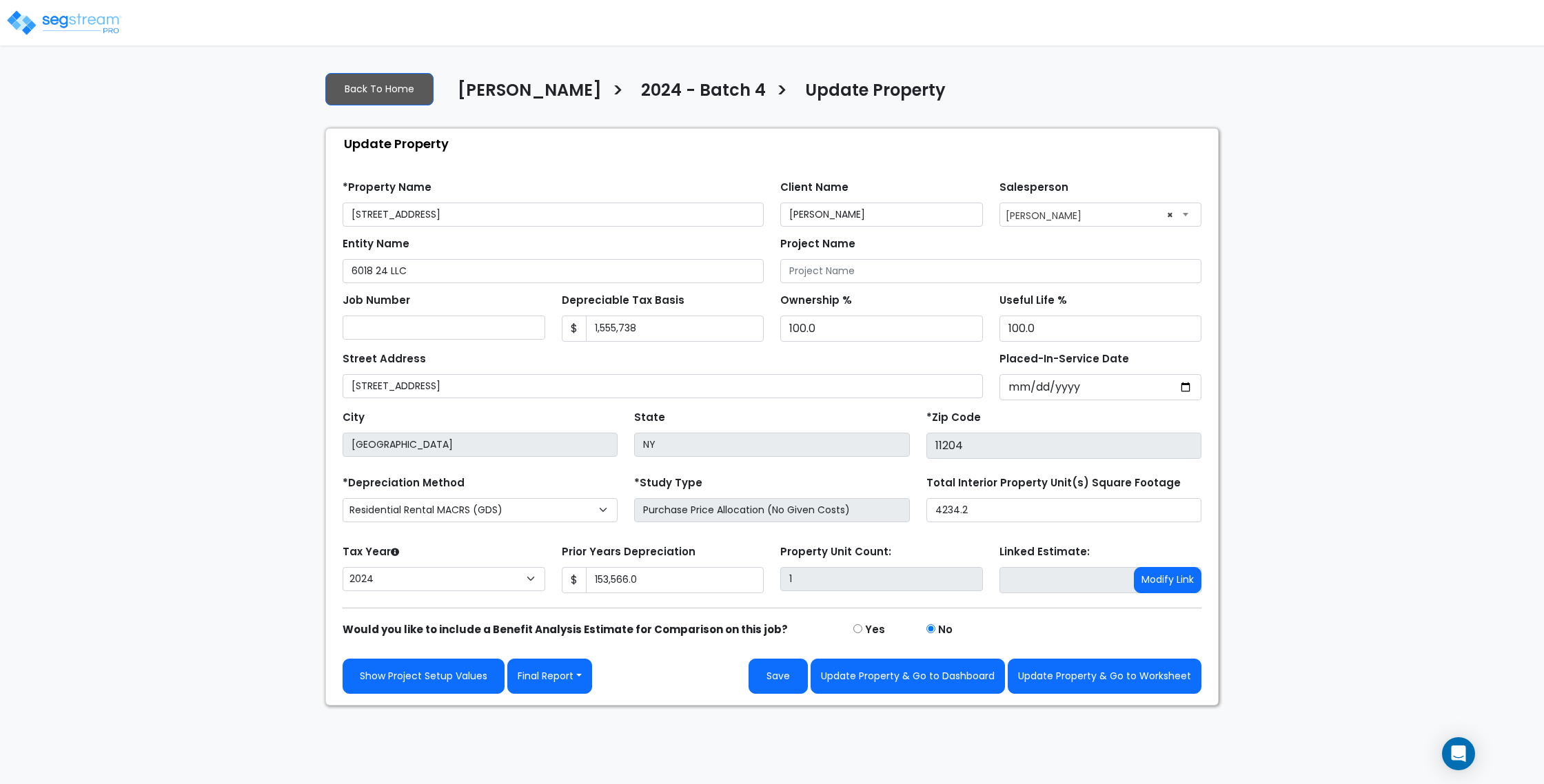
select select "2024"
click at [73, 14] on img at bounding box center [64, 23] width 117 height 27
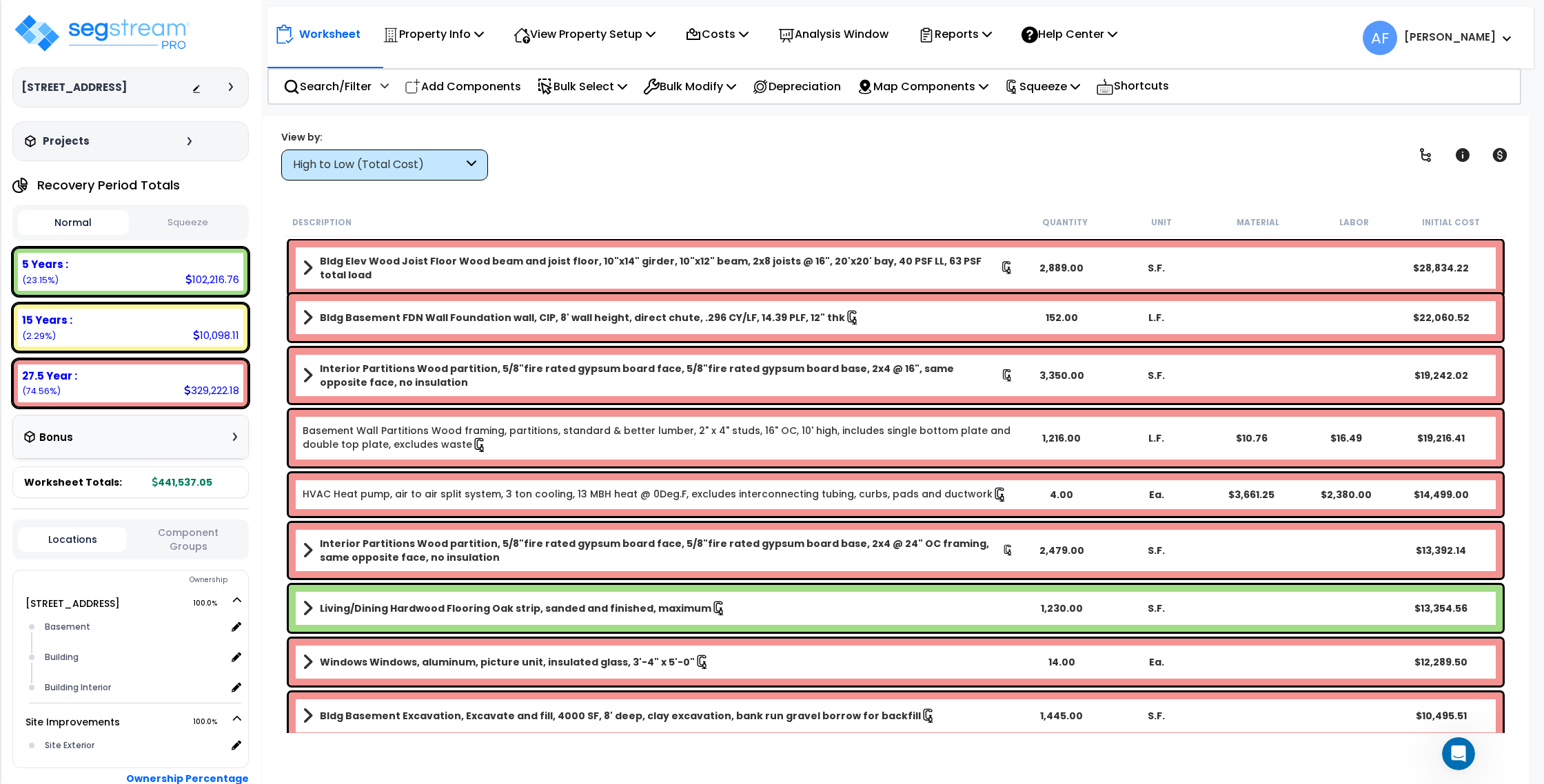
scroll to position [515, 0]
